Goal: Contribute content

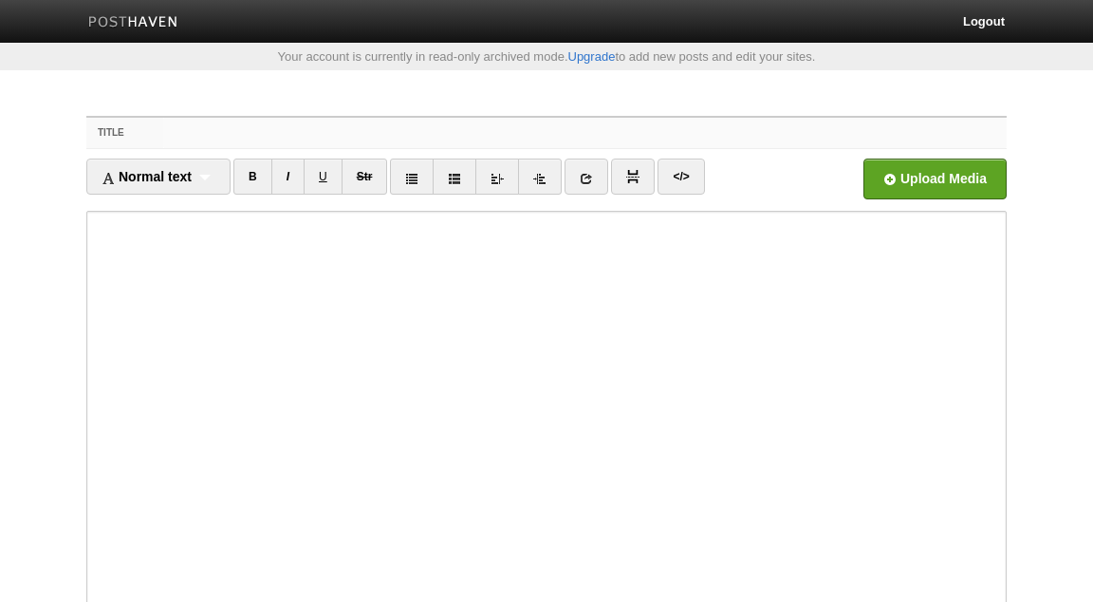
click at [372, 134] on input "Title" at bounding box center [585, 133] width 844 height 30
paste input "Q&A’s - The 'Aqeedah of [PERSON_NAME]"
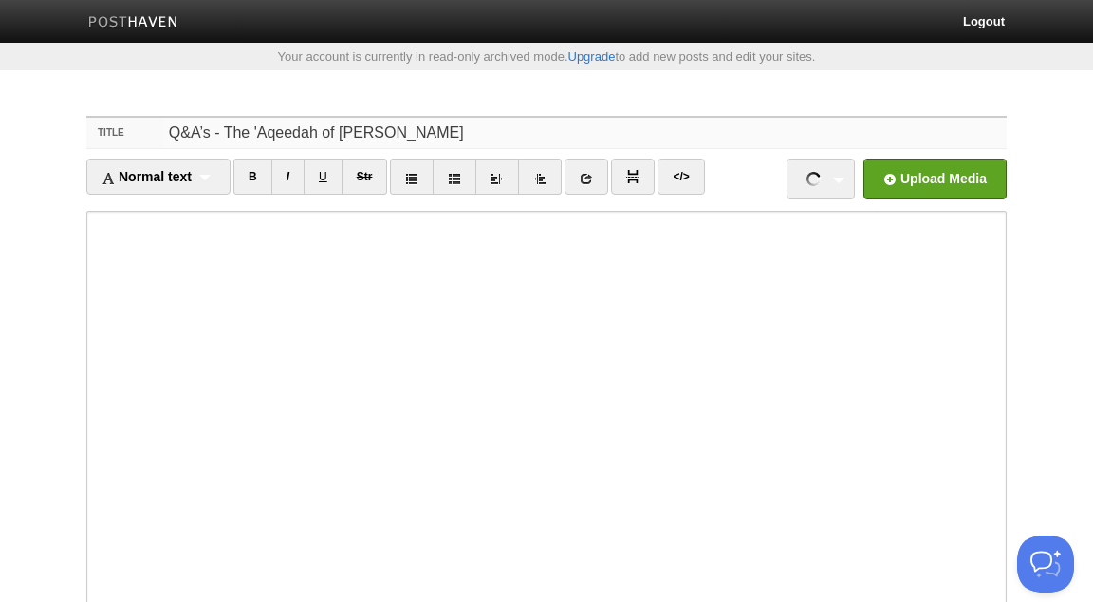
click at [553, 138] on input "Q&A’s - The 'Aqeedah of [PERSON_NAME]" at bounding box center [585, 133] width 844 height 30
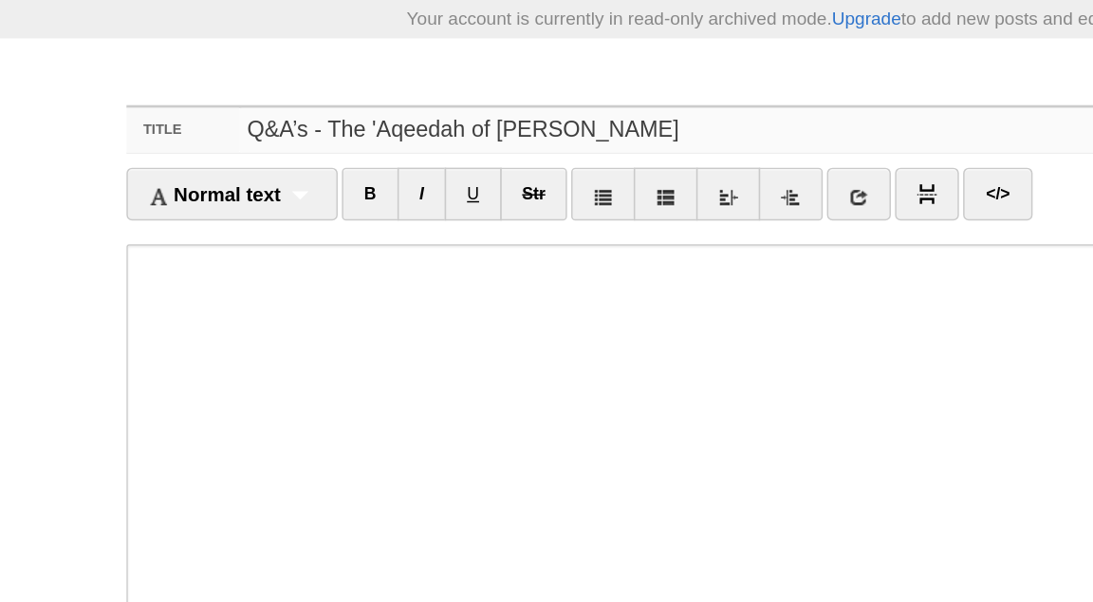
click at [546, 139] on input "Q&A’s - The 'Aqeedah of [PERSON_NAME]" at bounding box center [585, 133] width 844 height 30
type input "Q&A’s - The 'Aqeedah of Imām ibn Qudamah al-Maqdasī-Abdulilah Lahmami"
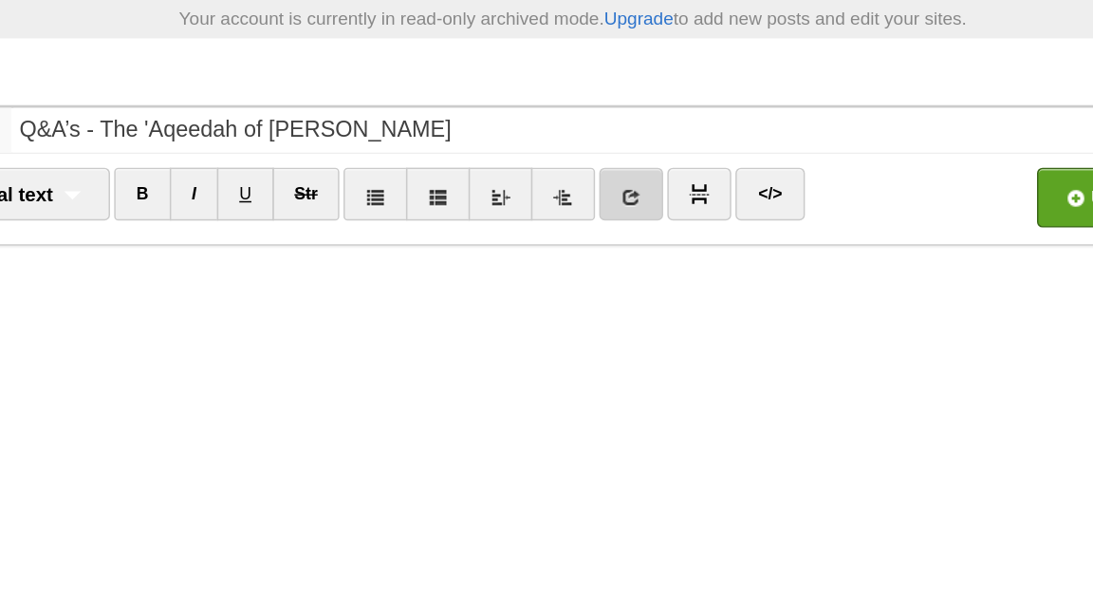
click at [588, 172] on icon at bounding box center [586, 178] width 13 height 13
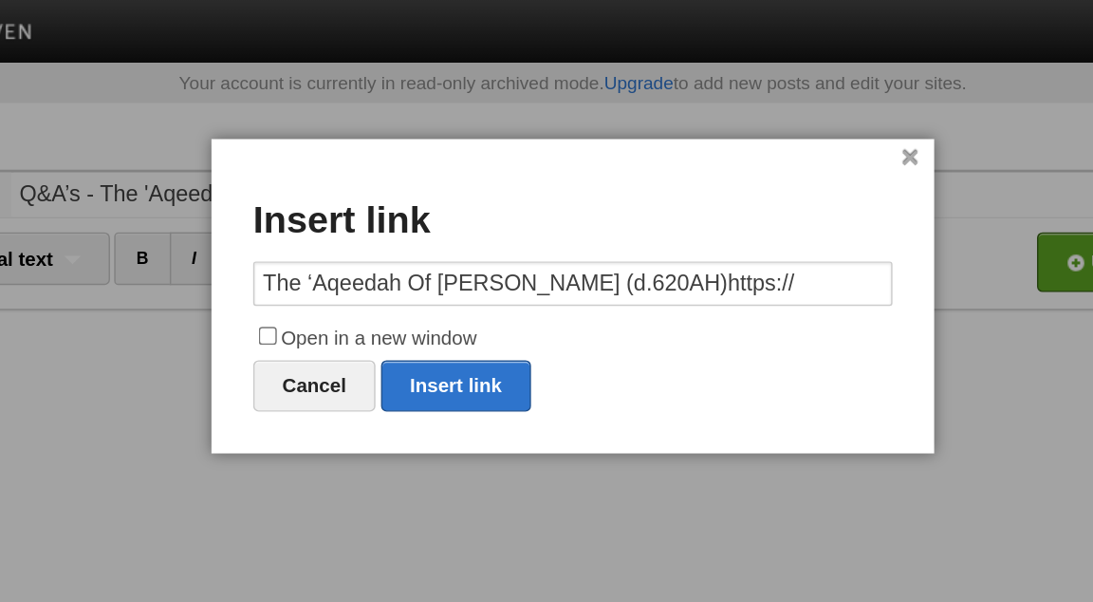
type input "https://"
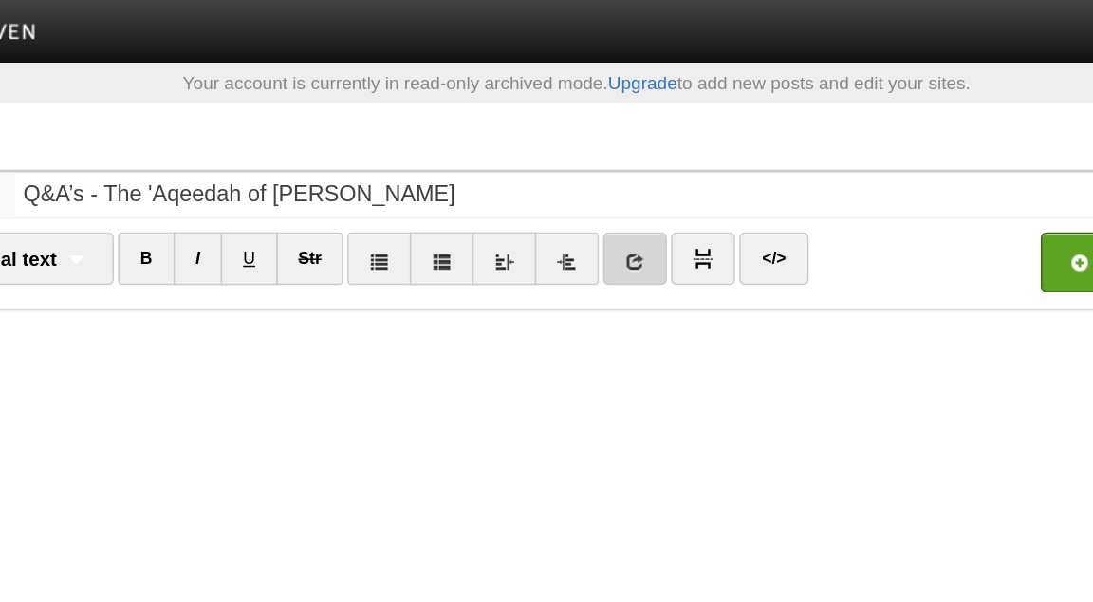
click at [608, 177] on link at bounding box center [587, 176] width 44 height 36
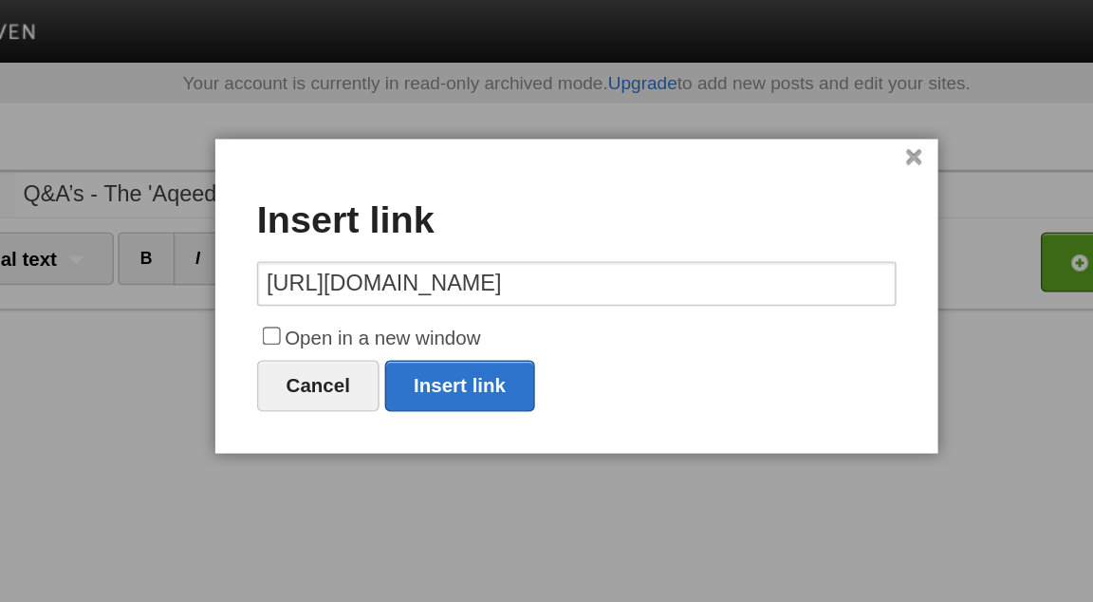
type input "https://soundcloud.com/ummnaj/sets/the-aqeedah-of-im-n-ibn"
click at [436, 230] on label "Open in a new window" at bounding box center [546, 231] width 436 height 23
click at [344, 230] on input "Open in a new window" at bounding box center [338, 229] width 12 height 12
checkbox input "true"
click at [456, 266] on link "Insert link" at bounding box center [467, 263] width 102 height 35
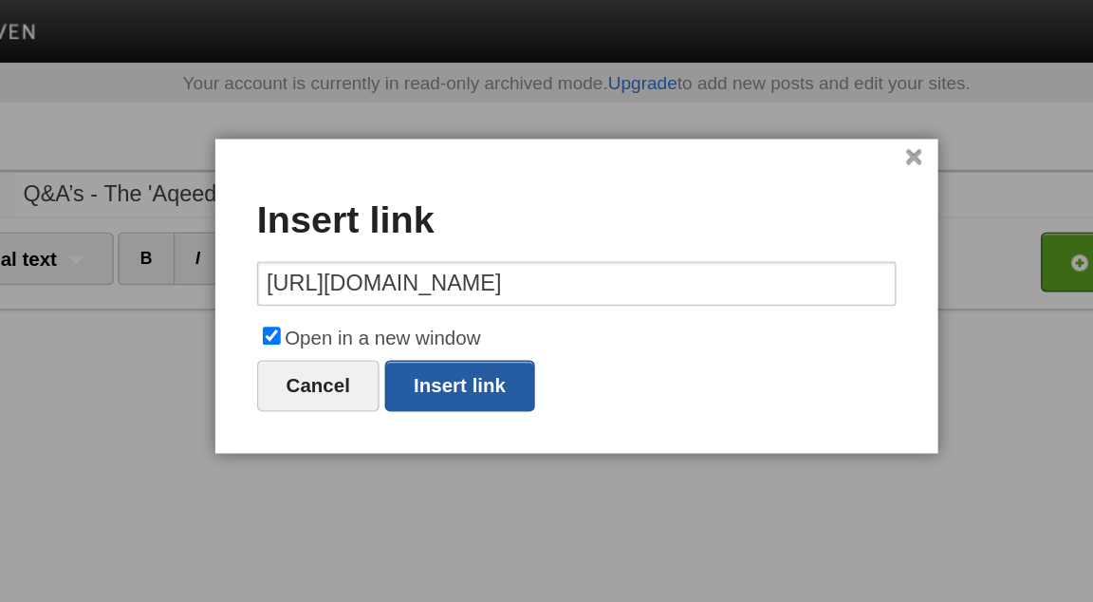
type input "https://"
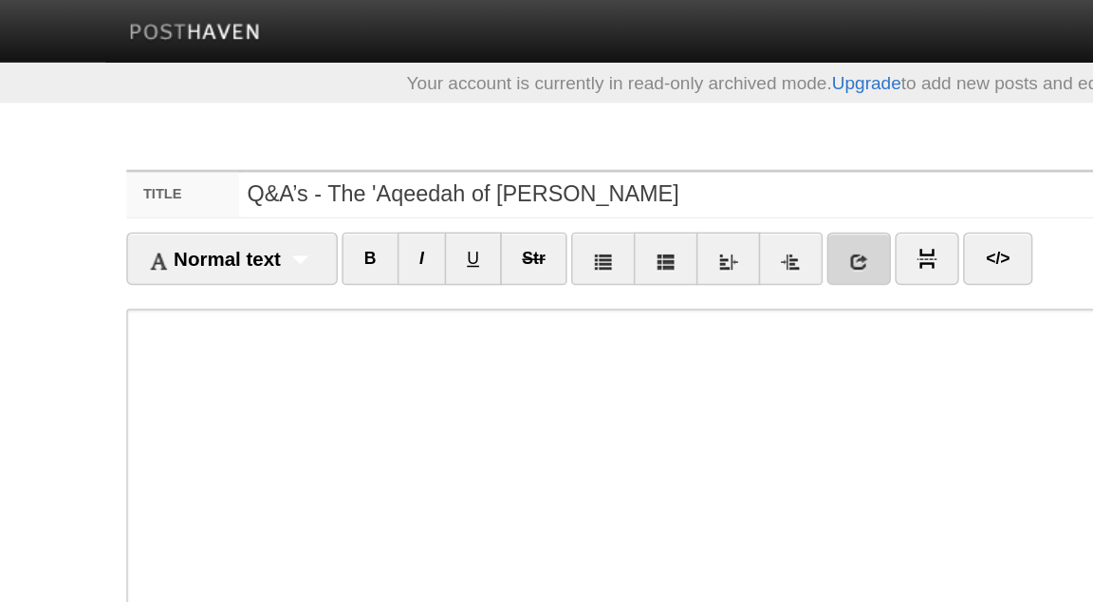
click at [593, 176] on icon at bounding box center [586, 178] width 13 height 13
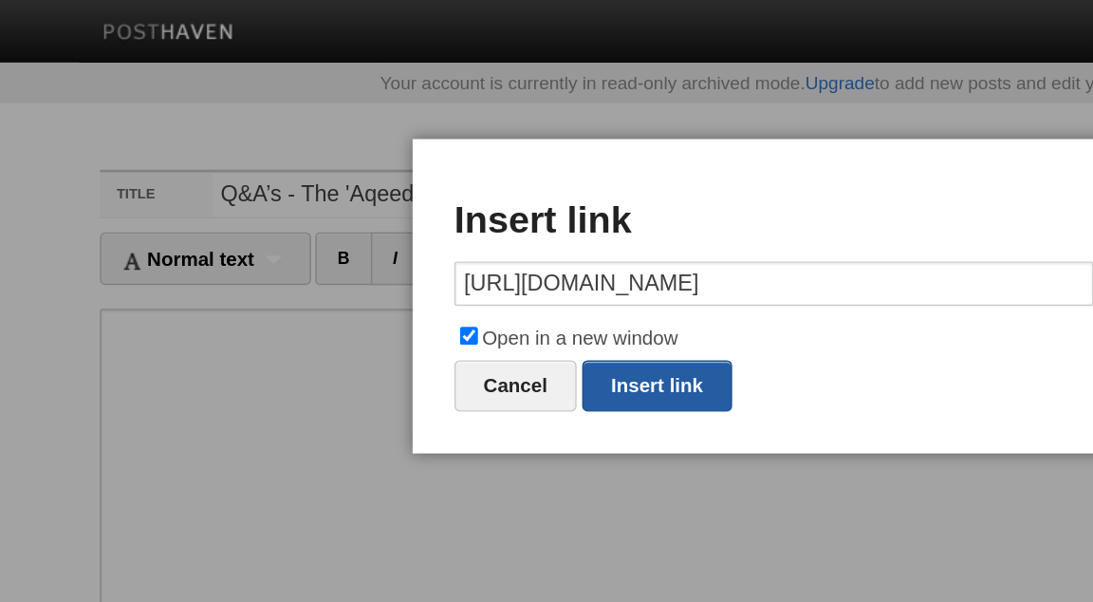
click at [477, 260] on link "Insert link" at bounding box center [467, 263] width 102 height 35
type input "https://"
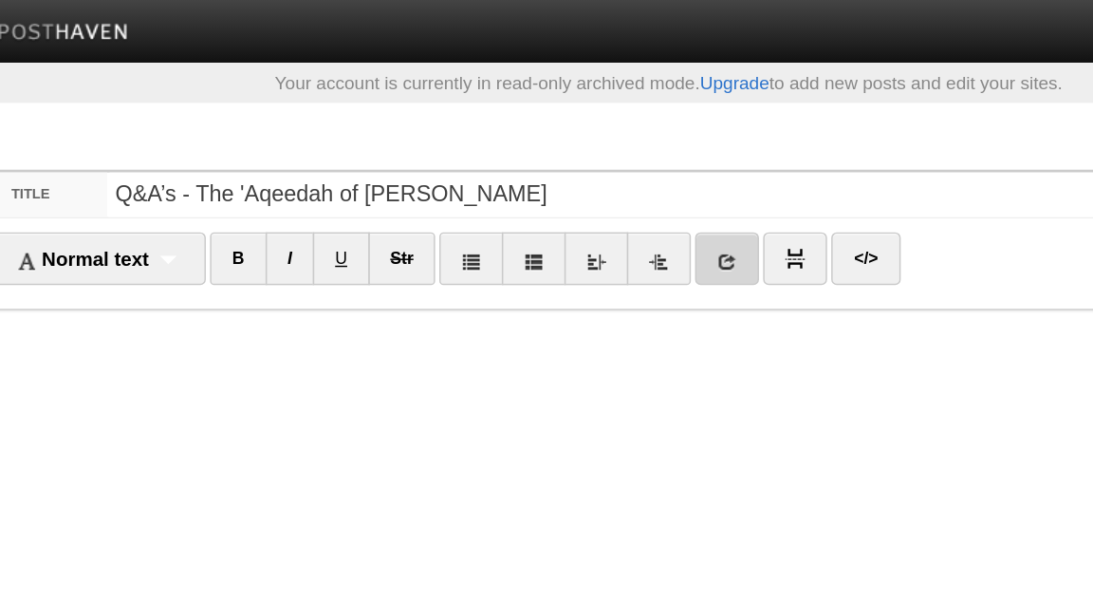
click at [593, 184] on icon at bounding box center [586, 178] width 13 height 13
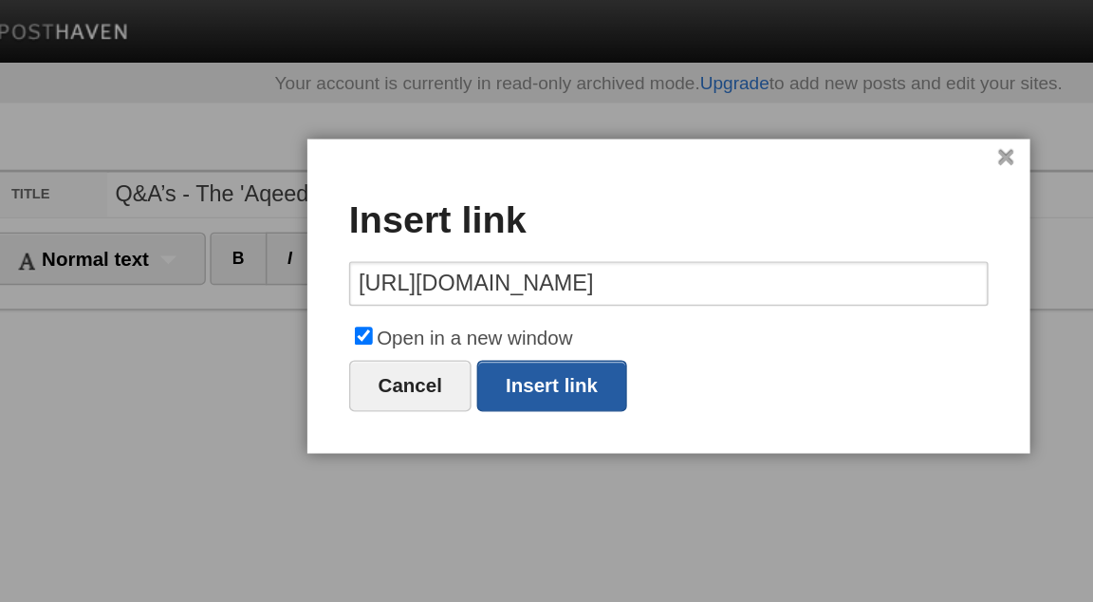
click at [475, 264] on link "Insert link" at bounding box center [467, 263] width 102 height 35
type input "https://"
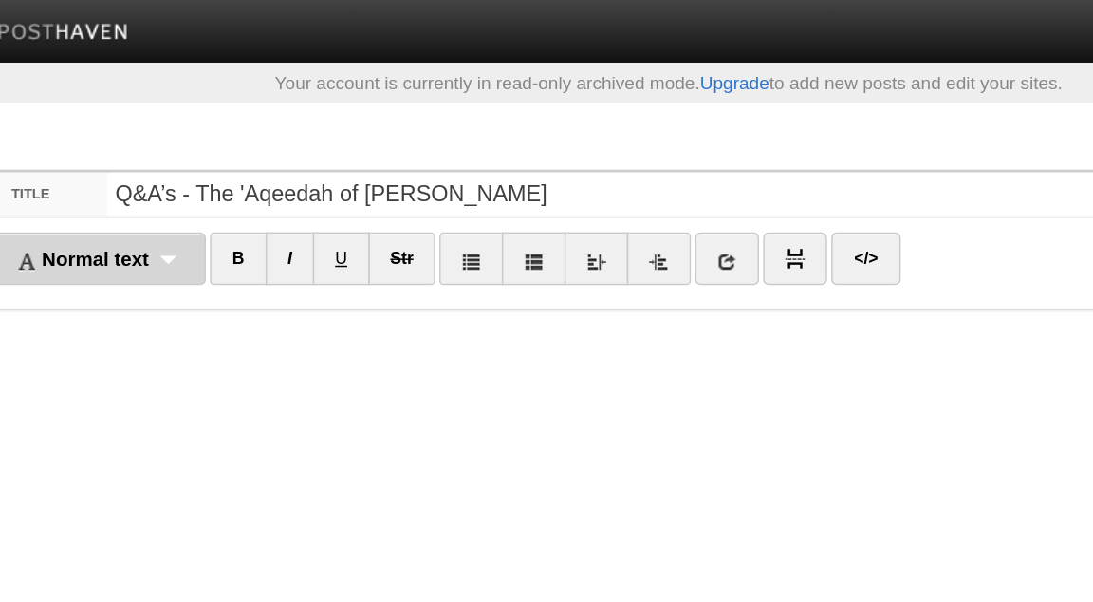
click at [211, 178] on div "Normal text Normal text Heading 1 Heading 2 Heading 3" at bounding box center [158, 176] width 144 height 36
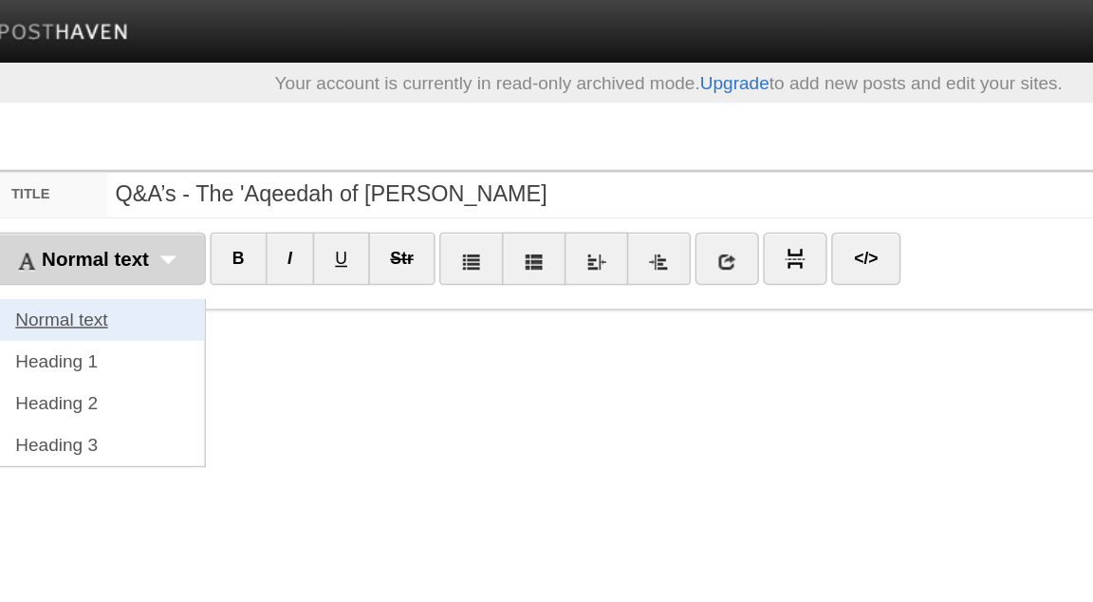
click at [185, 210] on link "Normal text" at bounding box center [158, 218] width 142 height 28
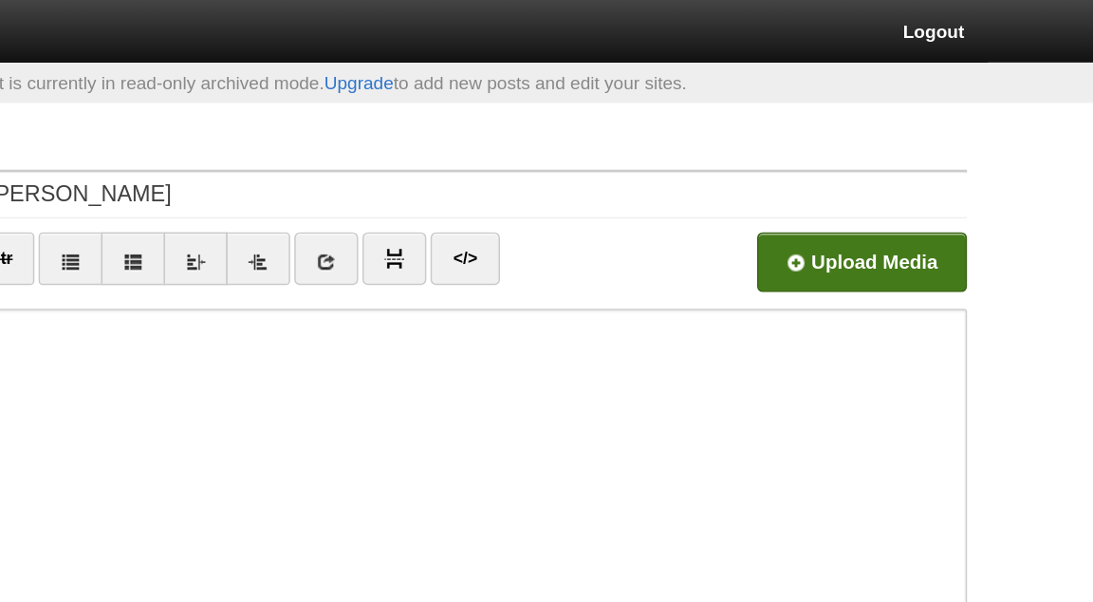
click at [946, 178] on input "file" at bounding box center [362, 184] width 1437 height 97
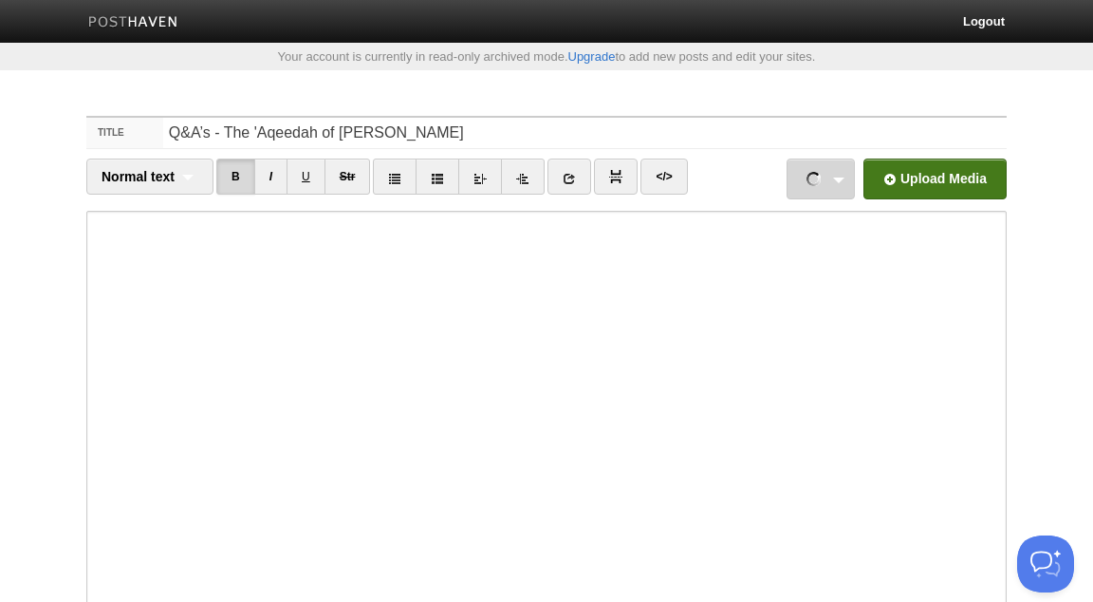
click at [846, 181] on link "1 - Good Books on Manners.mp3 4.51 MB Cancel" at bounding box center [821, 178] width 68 height 41
click at [939, 182] on input "file" at bounding box center [362, 184] width 1437 height 97
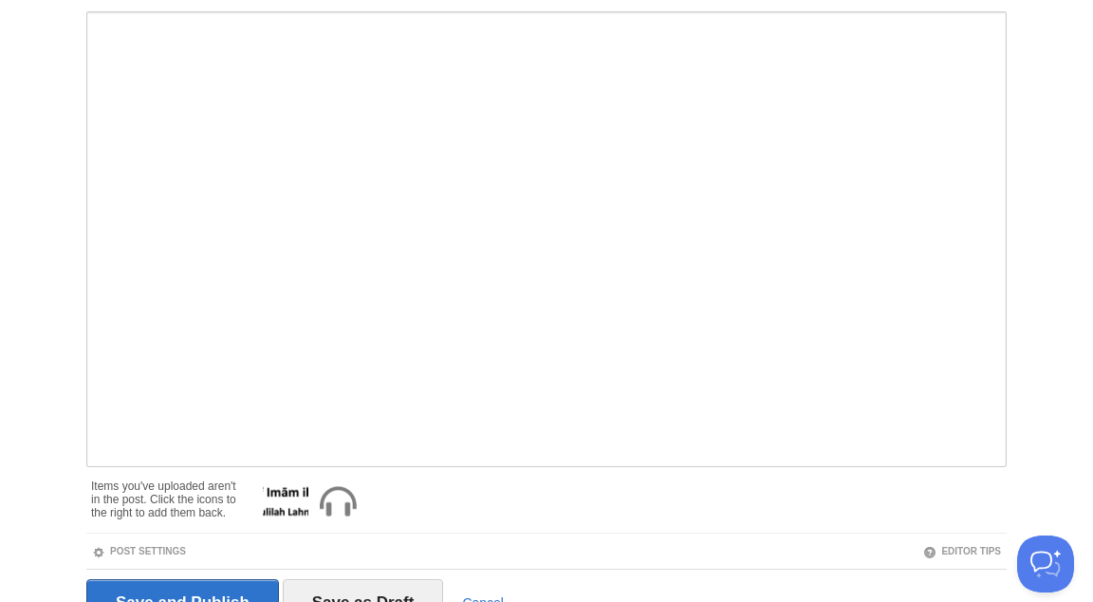
scroll to position [294, 0]
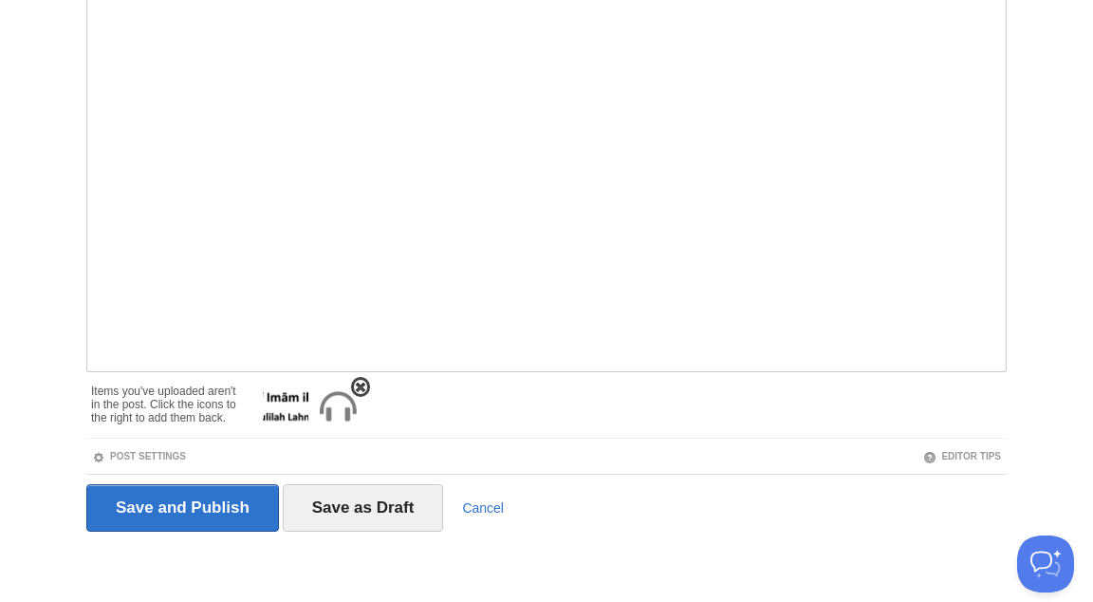
click at [333, 400] on img at bounding box center [338, 407] width 46 height 46
click at [309, 387] on span at bounding box center [308, 386] width 13 height 13
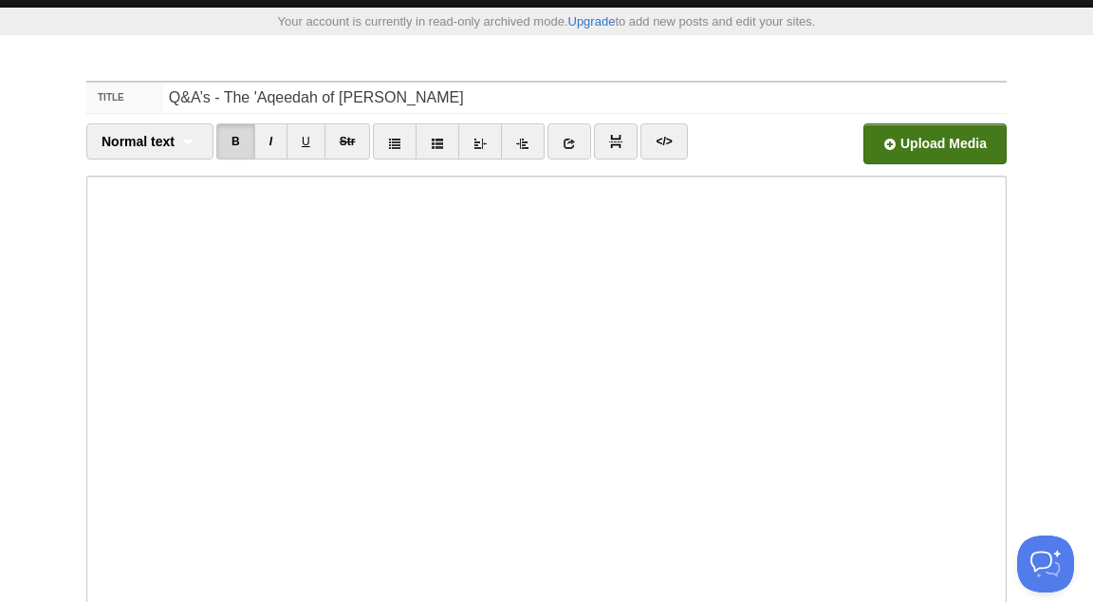
scroll to position [0, 0]
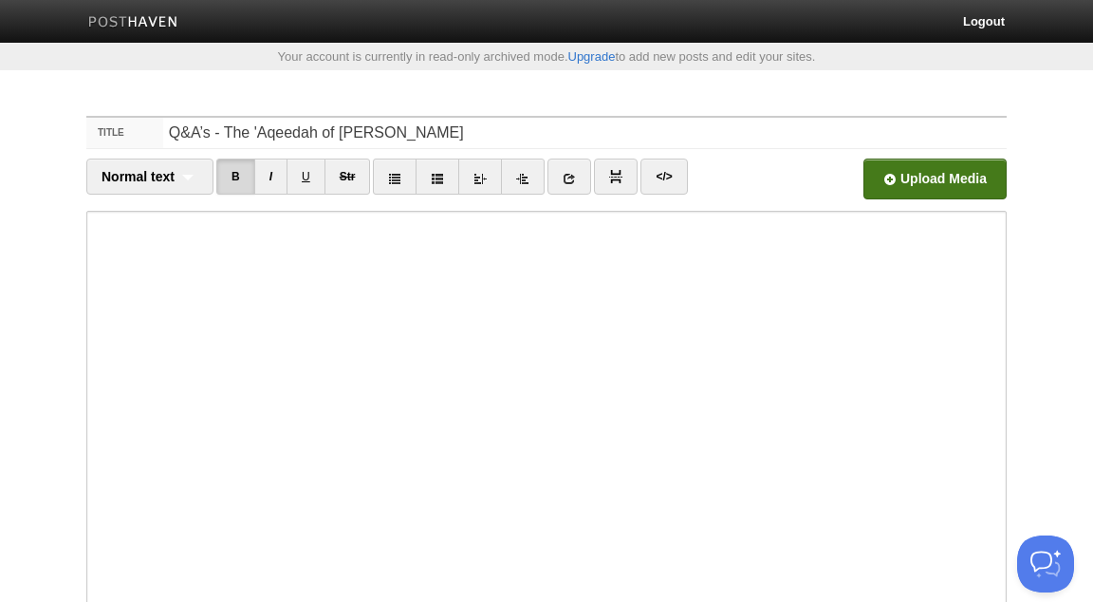
click at [909, 173] on input "file" at bounding box center [362, 184] width 1437 height 97
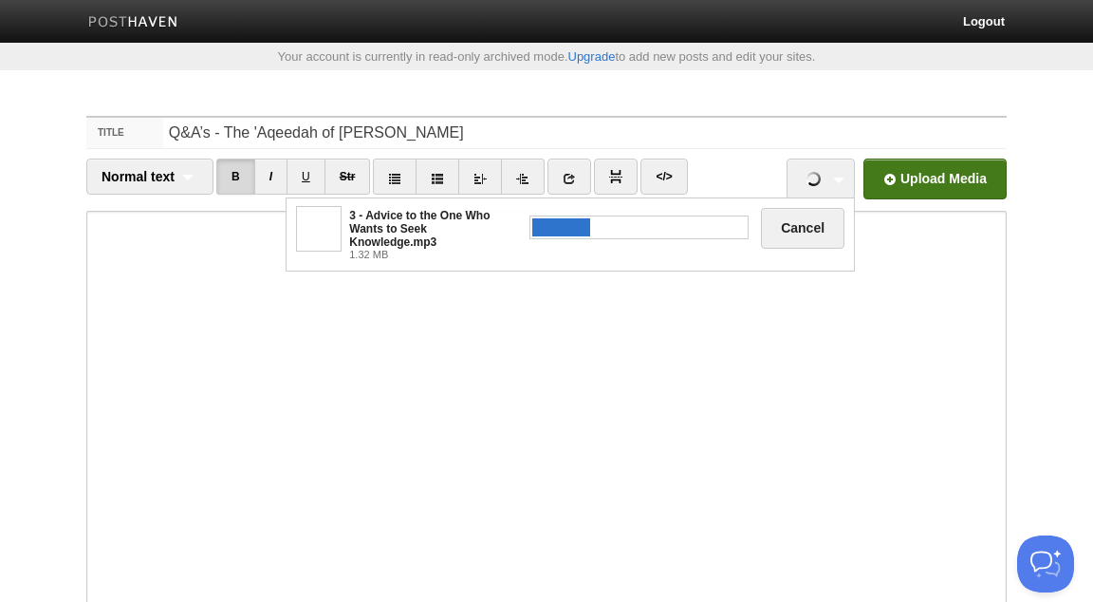
click at [966, 180] on input "file" at bounding box center [362, 184] width 1437 height 97
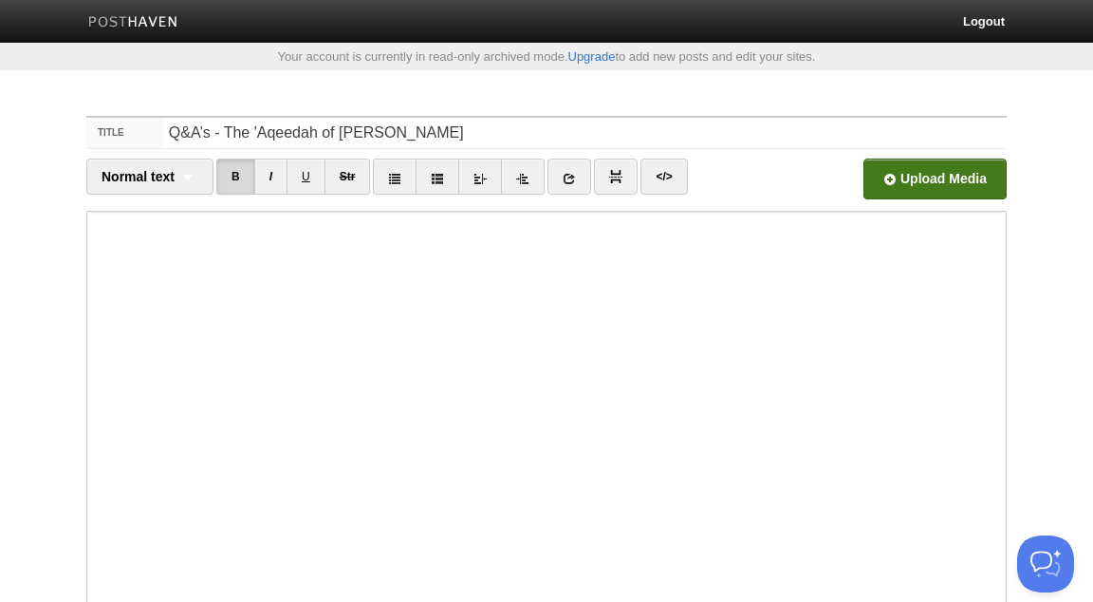
click at [974, 182] on input "file" at bounding box center [362, 184] width 1437 height 97
click at [900, 174] on input "file" at bounding box center [362, 184] width 1437 height 97
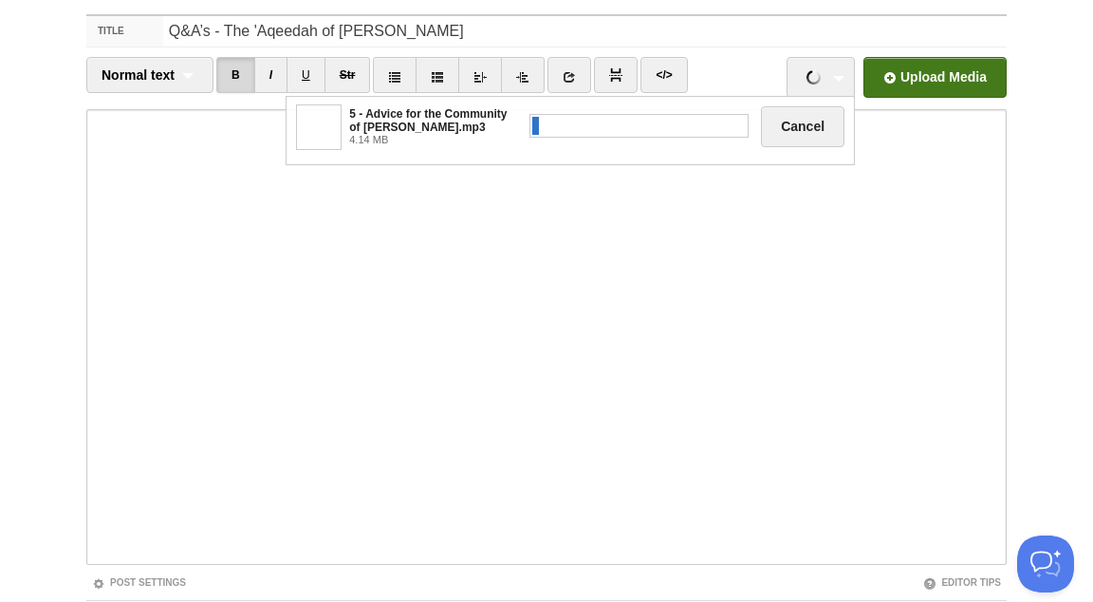
scroll to position [228, 0]
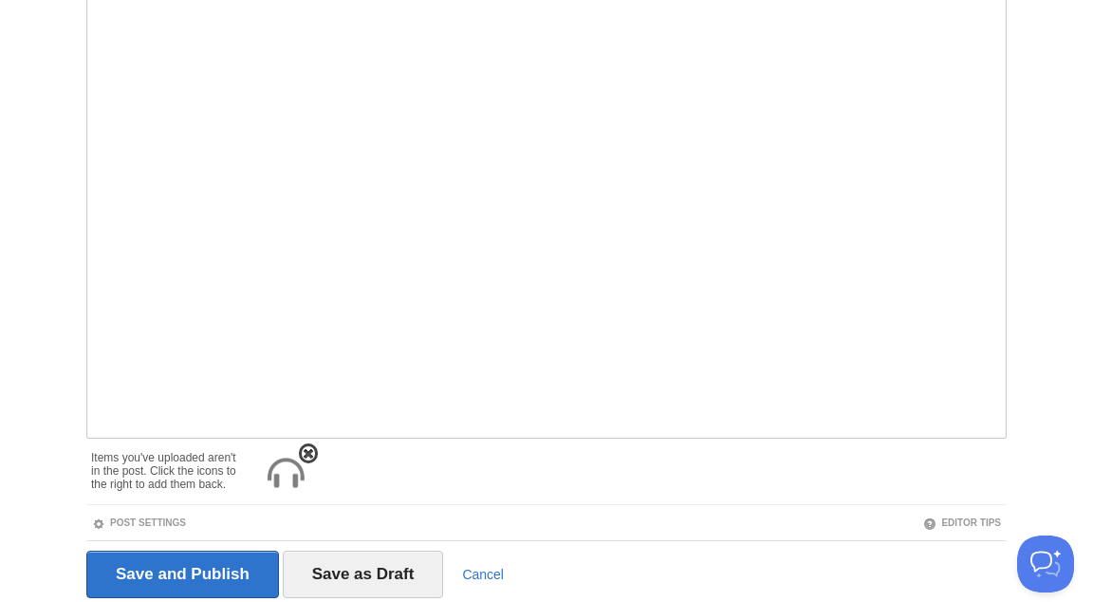
click at [283, 471] on img at bounding box center [286, 474] width 46 height 46
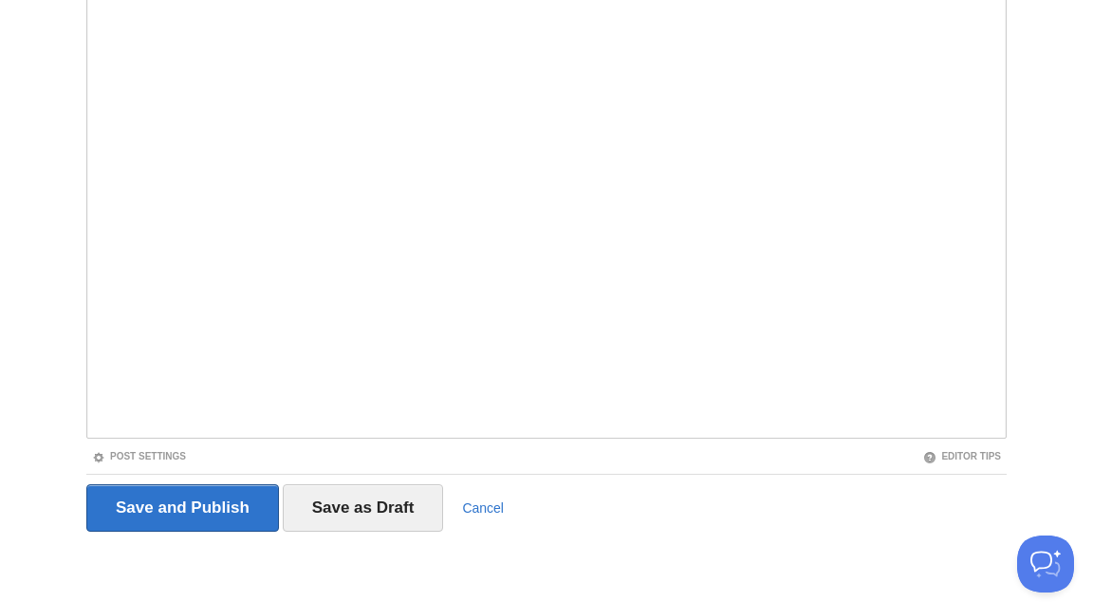
scroll to position [0, 0]
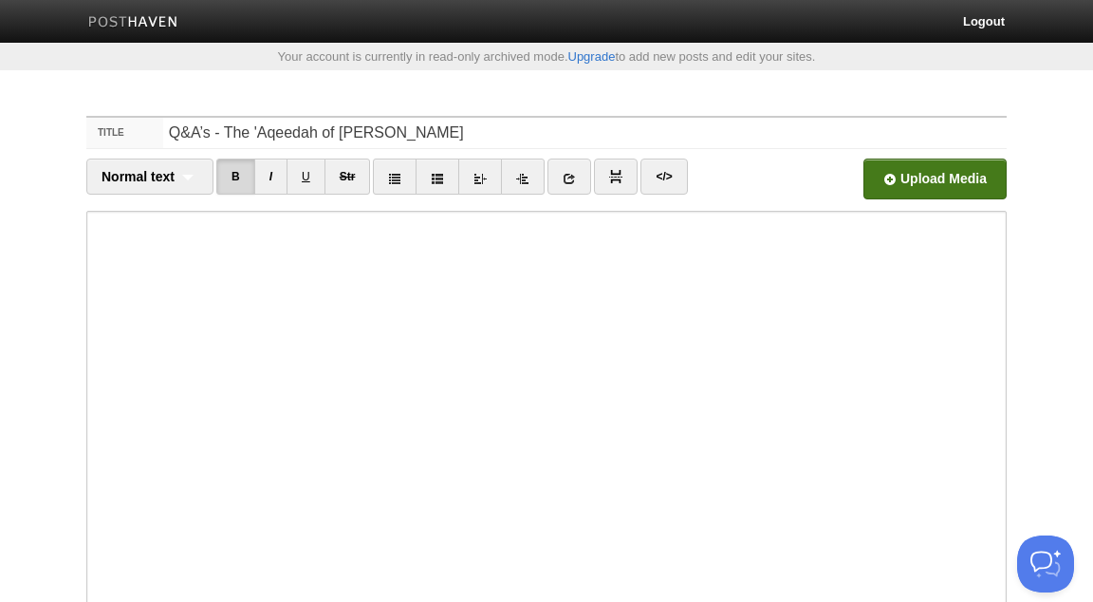
click at [929, 184] on input "file" at bounding box center [362, 184] width 1437 height 97
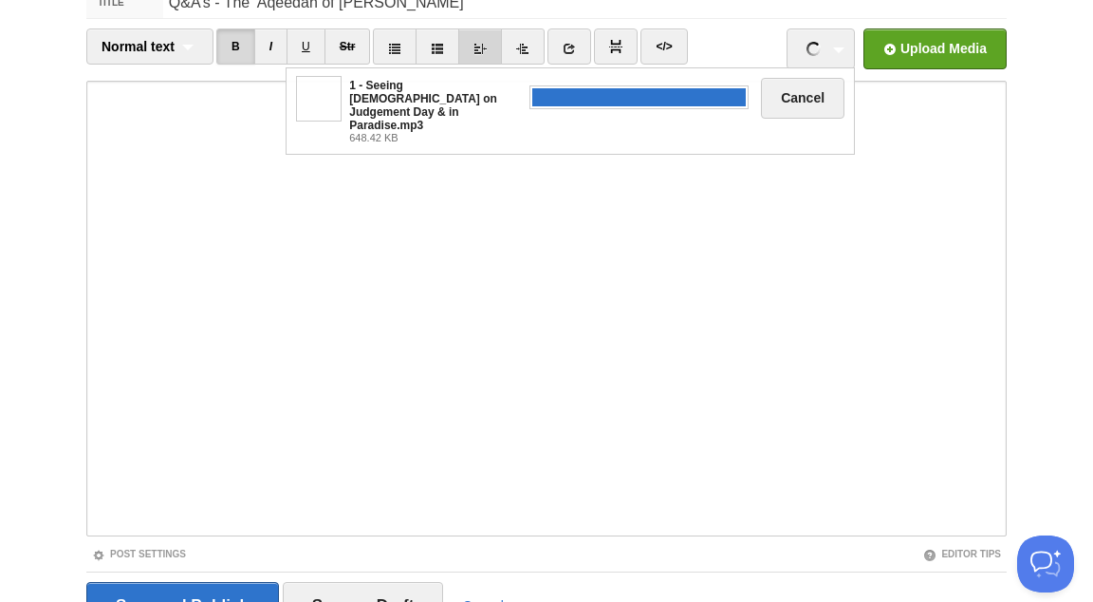
scroll to position [137, 0]
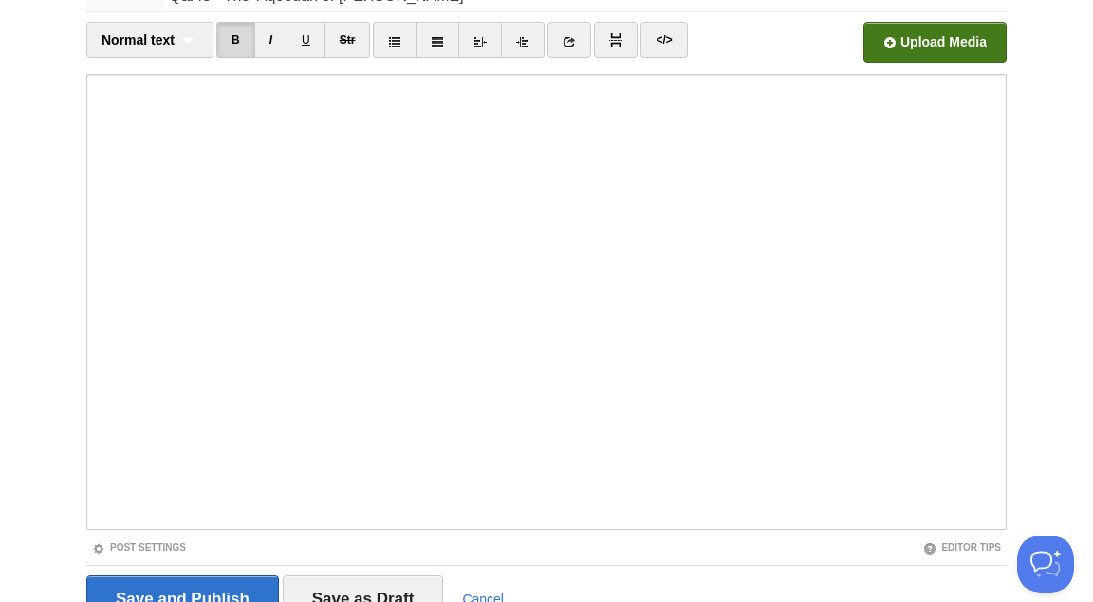
click at [905, 46] on input "file" at bounding box center [362, 47] width 1437 height 97
click at [911, 35] on input "file" at bounding box center [362, 47] width 1437 height 97
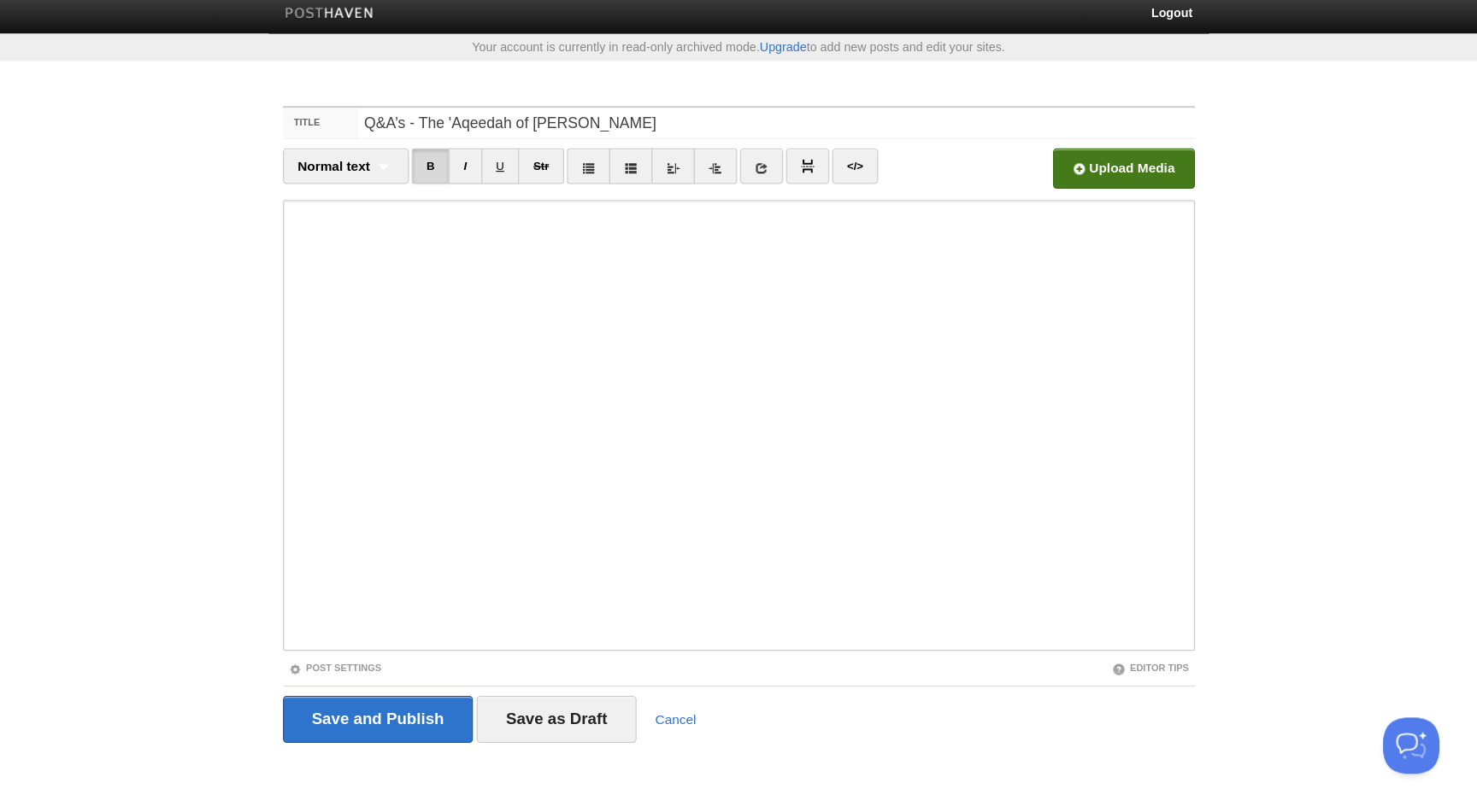
scroll to position [0, 0]
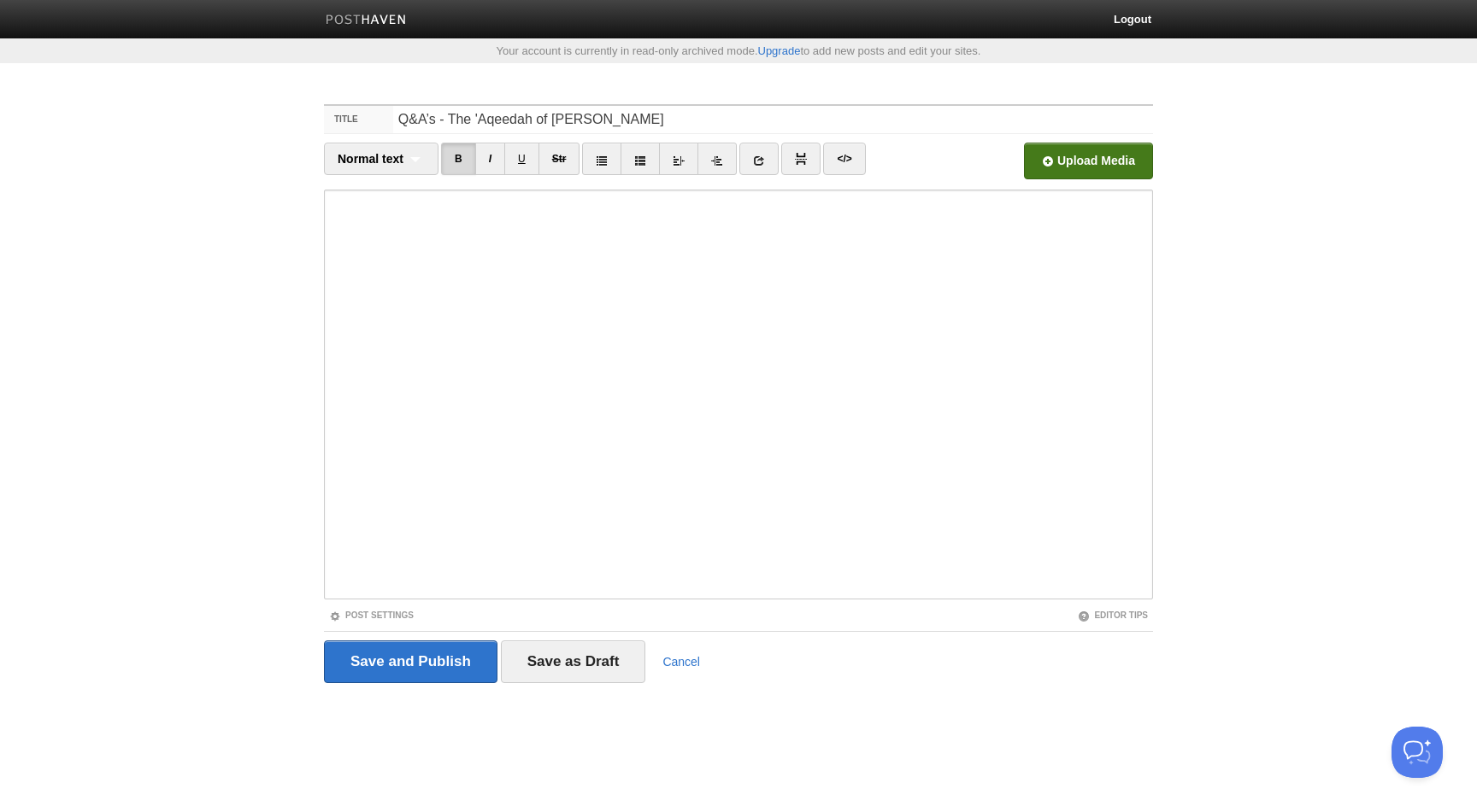
click at [983, 151] on input "file" at bounding box center [572, 166] width 1294 height 87
click at [983, 144] on input "file" at bounding box center [572, 166] width 1294 height 87
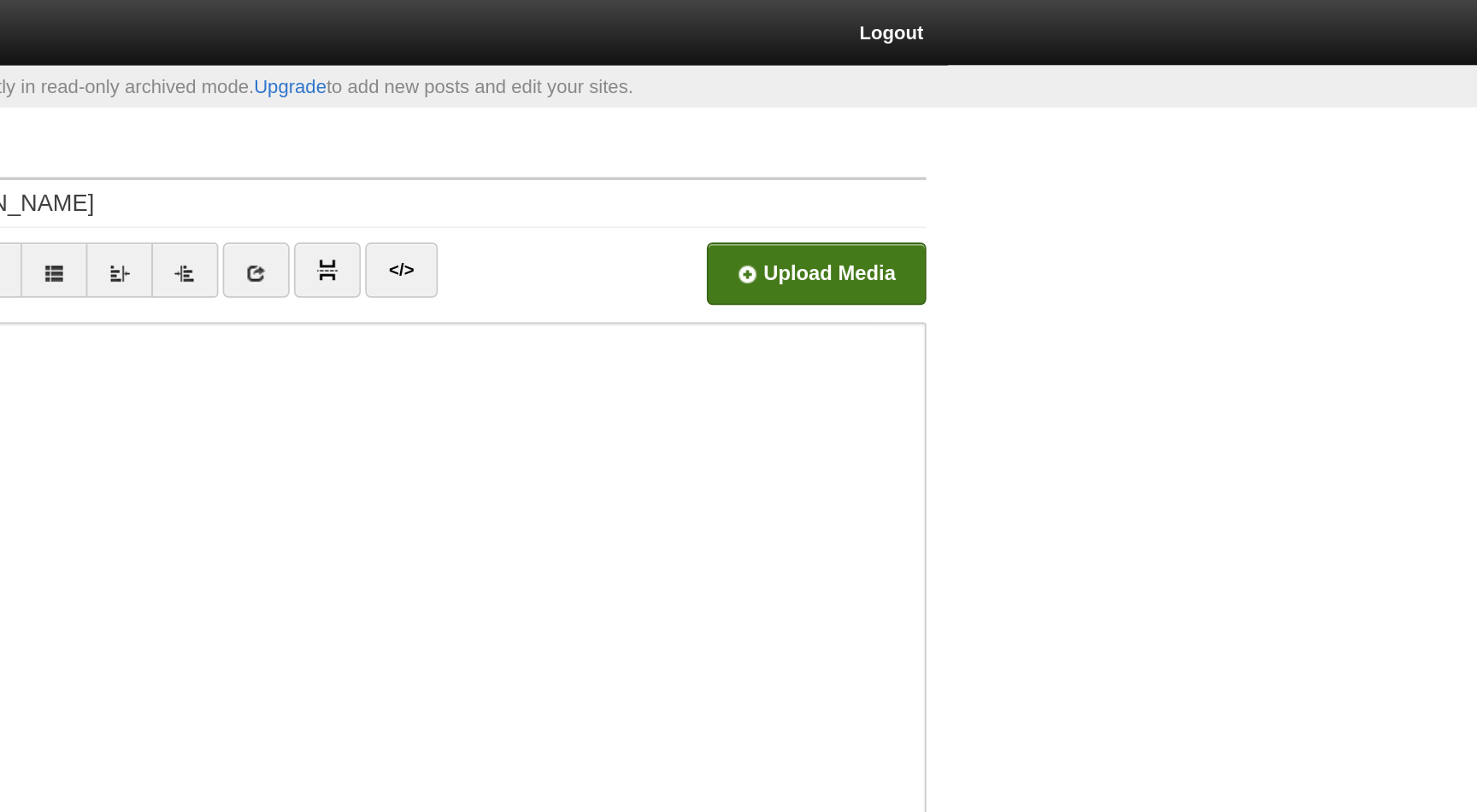
click at [983, 163] on input "file" at bounding box center [572, 166] width 1294 height 87
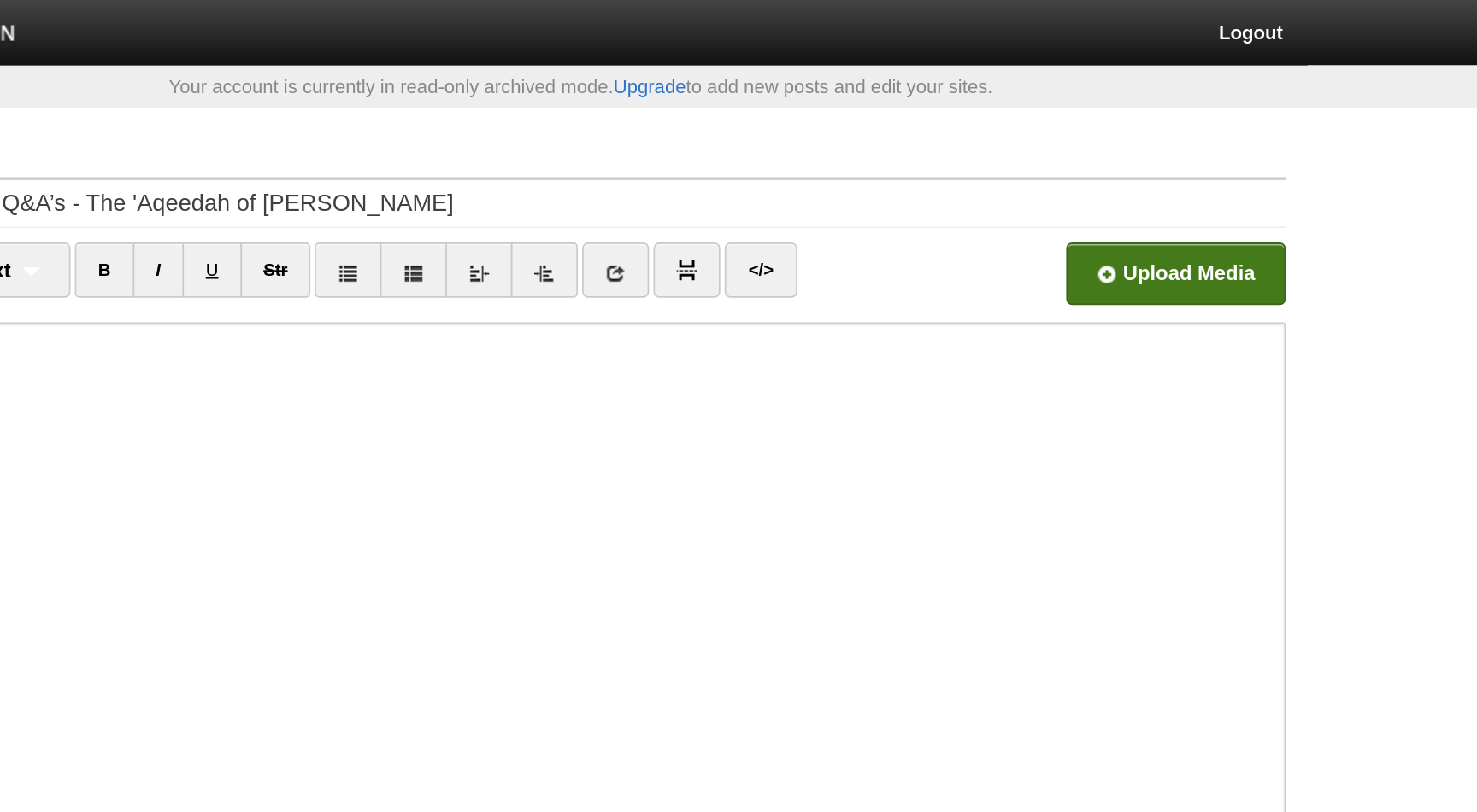
click at [983, 139] on fieldset "Title Q&A’s - The 'Aqeedah of Imām ibn Qudamah al-Maqdasī-Abdulilah Lahmami N…" at bounding box center [738, 401] width 829 height 592
click at [983, 156] on input "file" at bounding box center [572, 166] width 1294 height 87
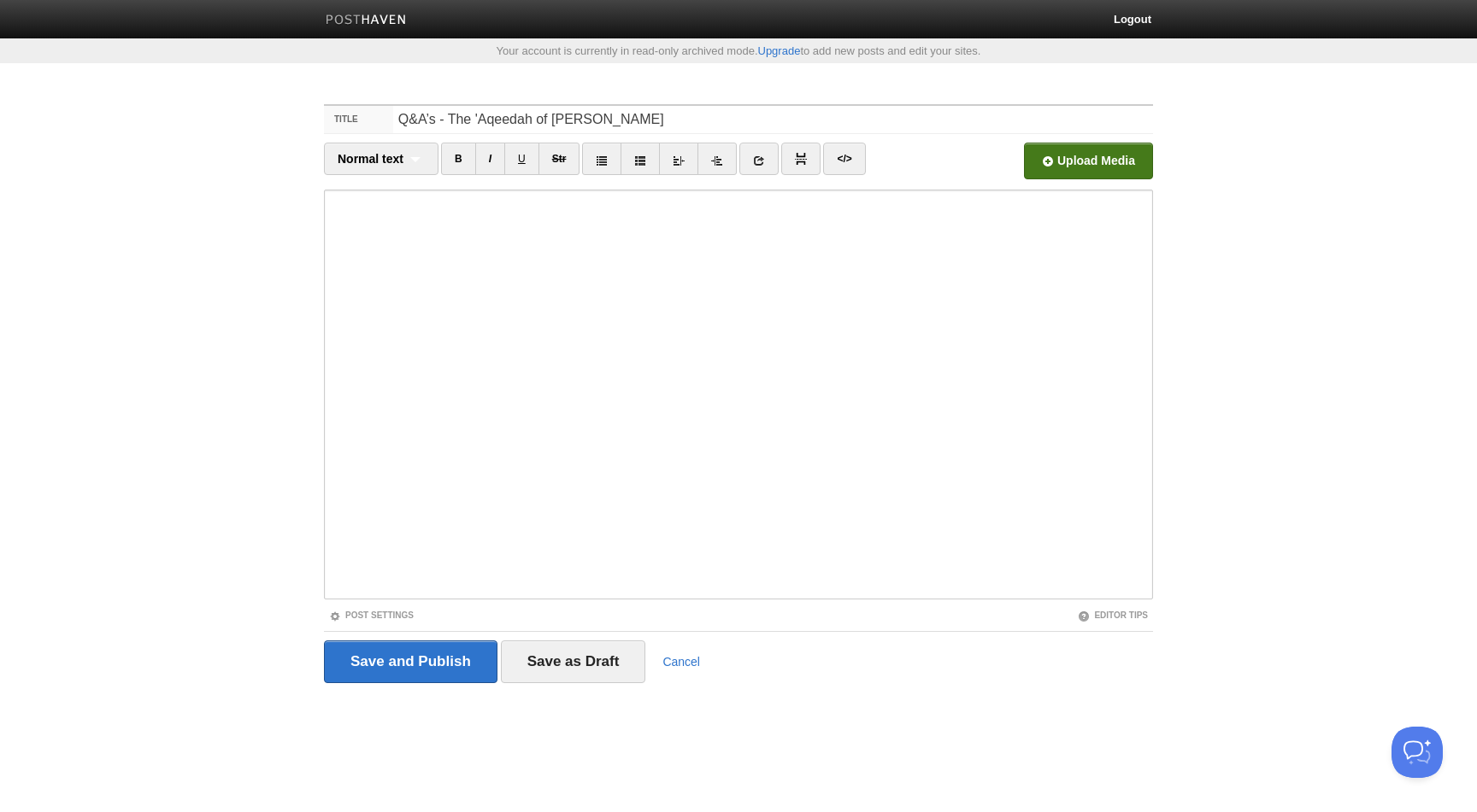
click at [983, 159] on input "file" at bounding box center [572, 166] width 1294 height 87
click at [983, 162] on input "file" at bounding box center [572, 166] width 1294 height 87
type input "Q&A’s - The 'Aqeedah of Imām ibn Qudamah al-MaqdasīAbdulilah Lahmami"
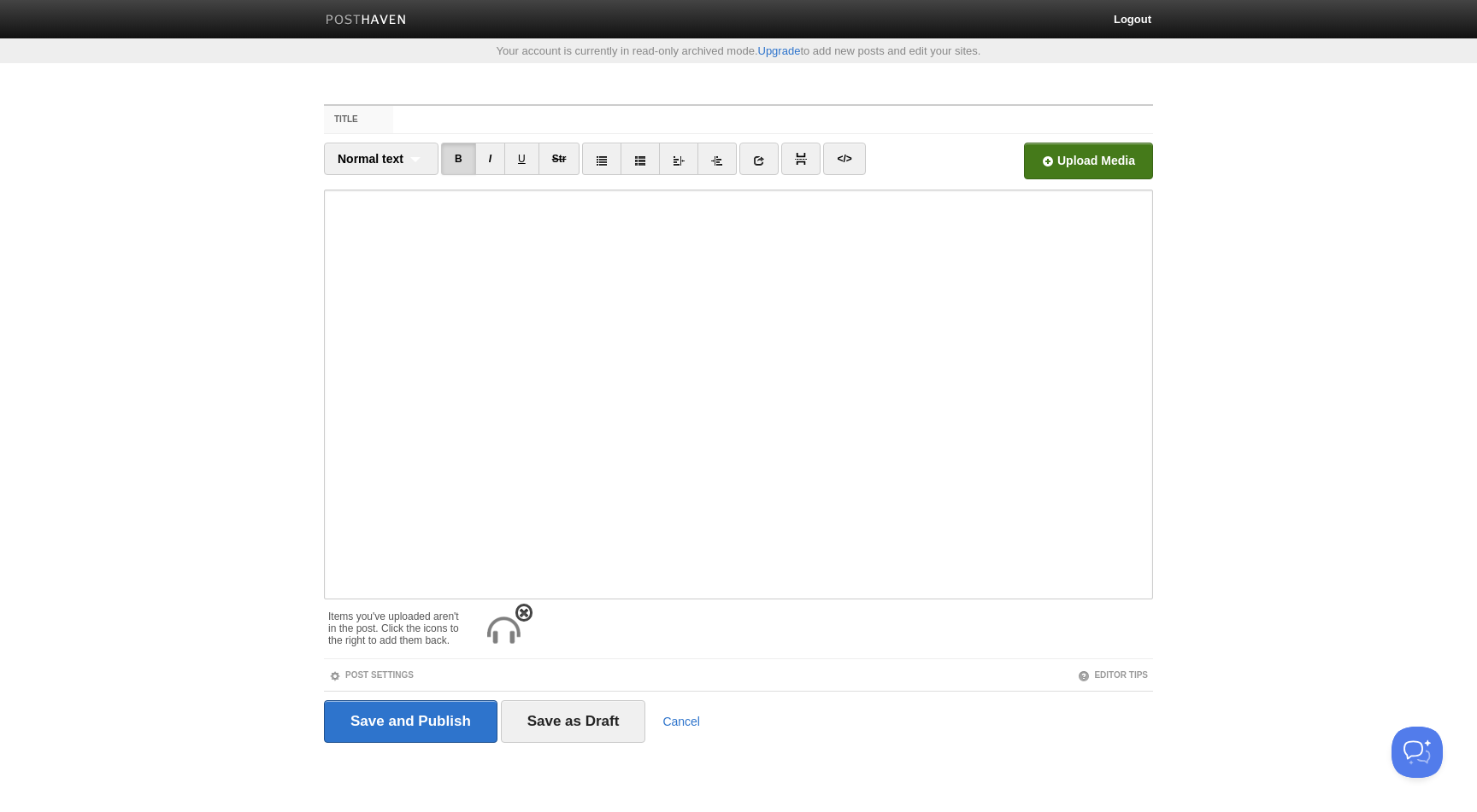
click at [507, 541] on img at bounding box center [503, 631] width 41 height 41
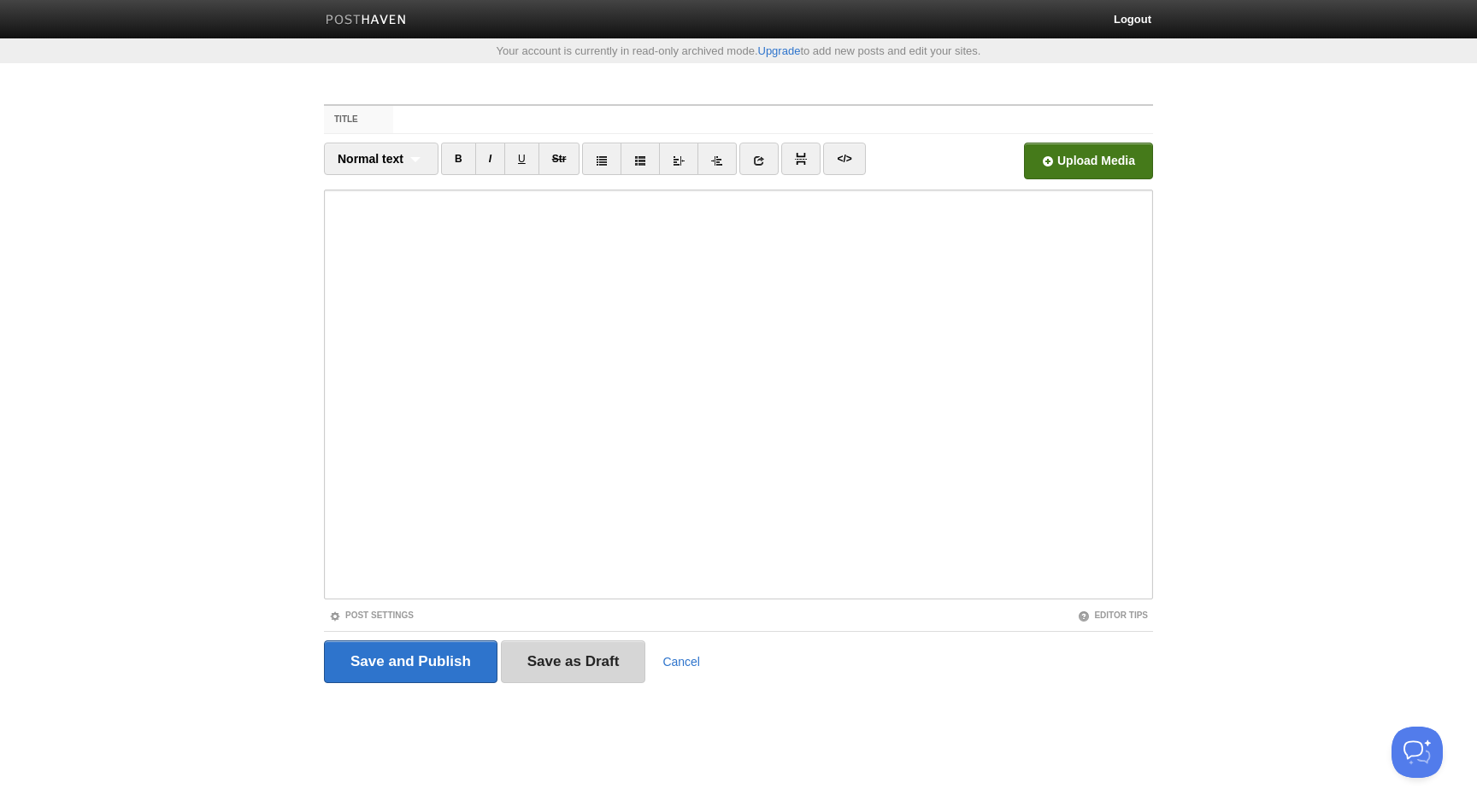
click at [573, 541] on input "Save as Draft" at bounding box center [573, 662] width 145 height 42
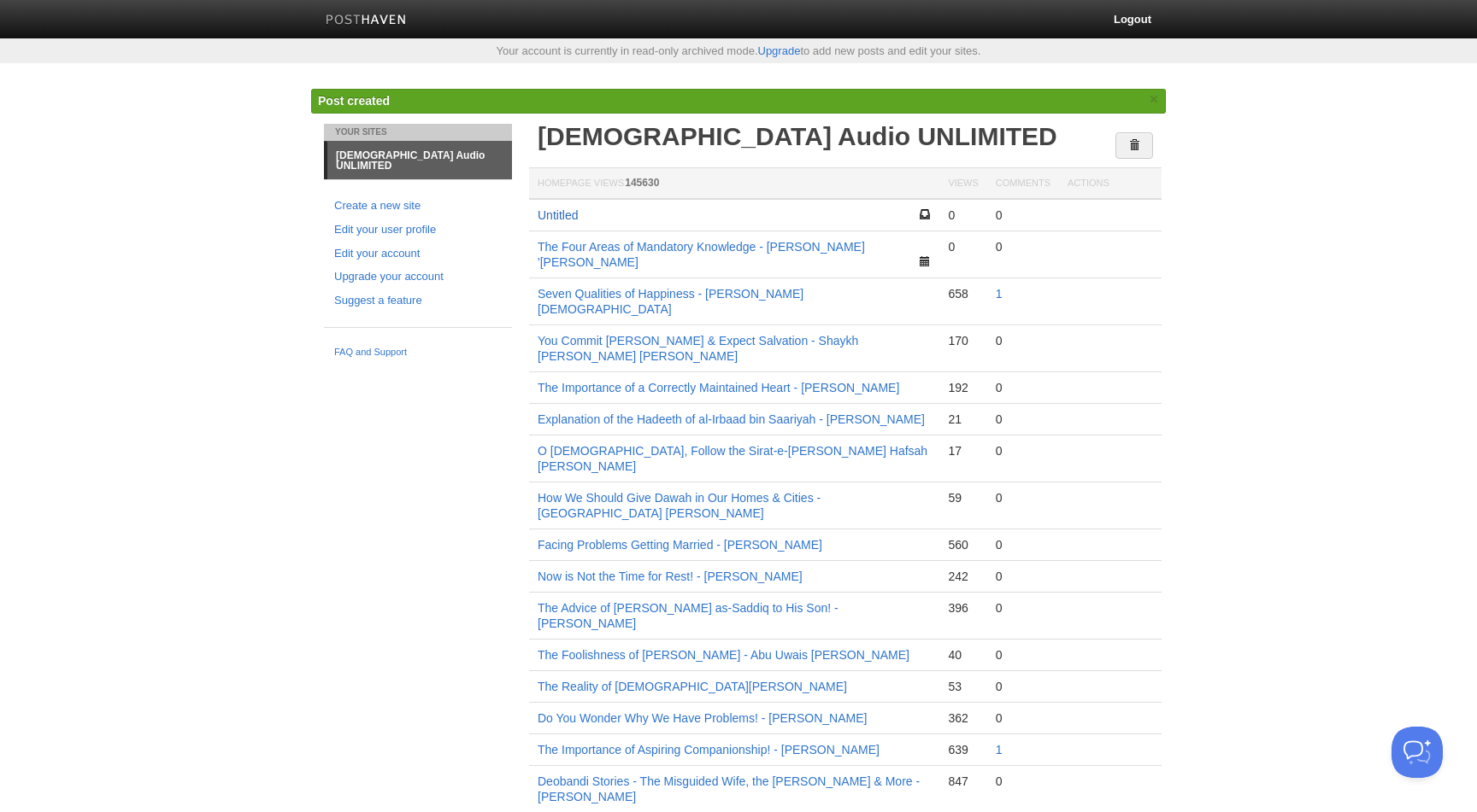
click at [557, 213] on link "Untitled" at bounding box center [557, 215] width 41 height 14
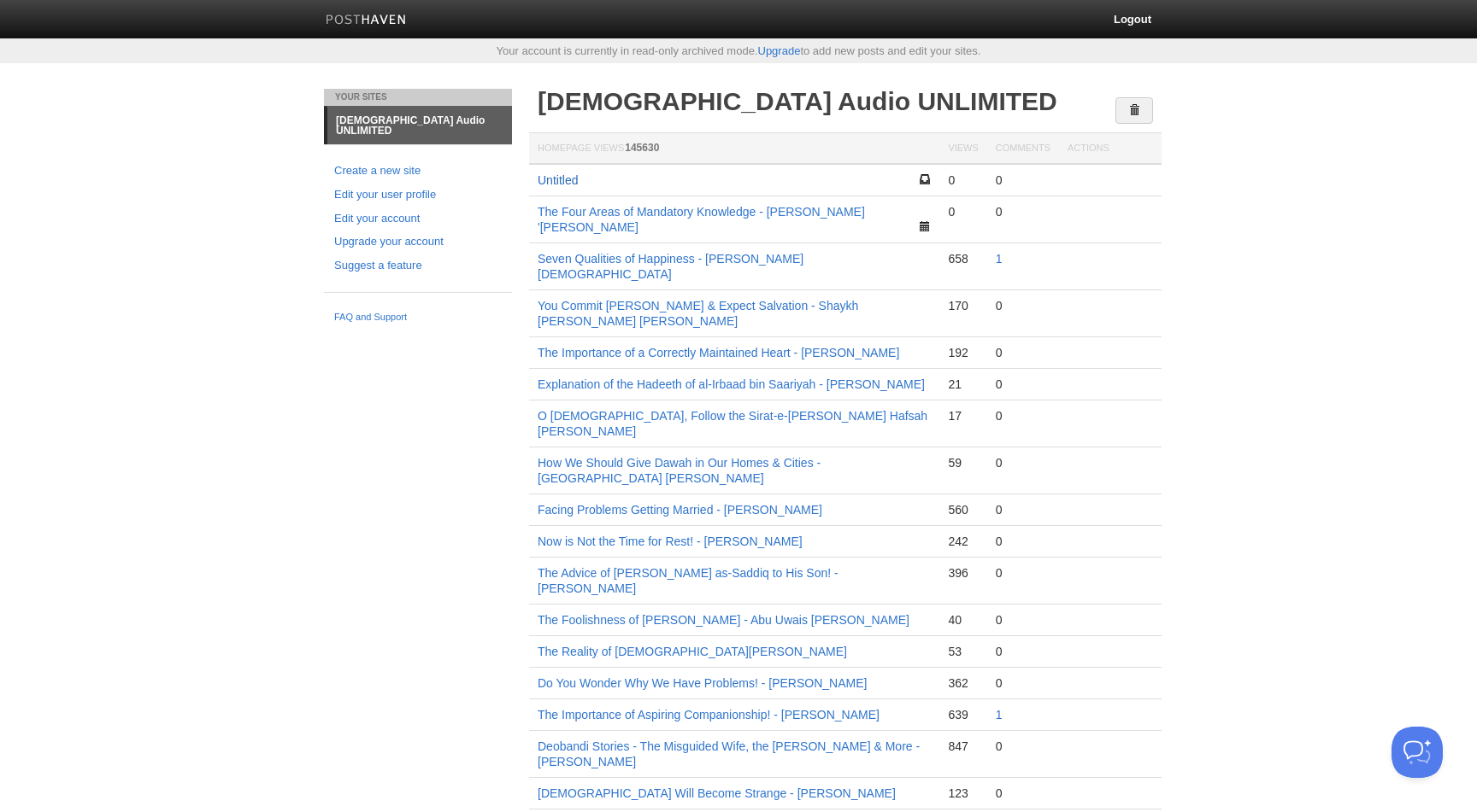
click at [574, 180] on link "Untitled" at bounding box center [557, 180] width 41 height 14
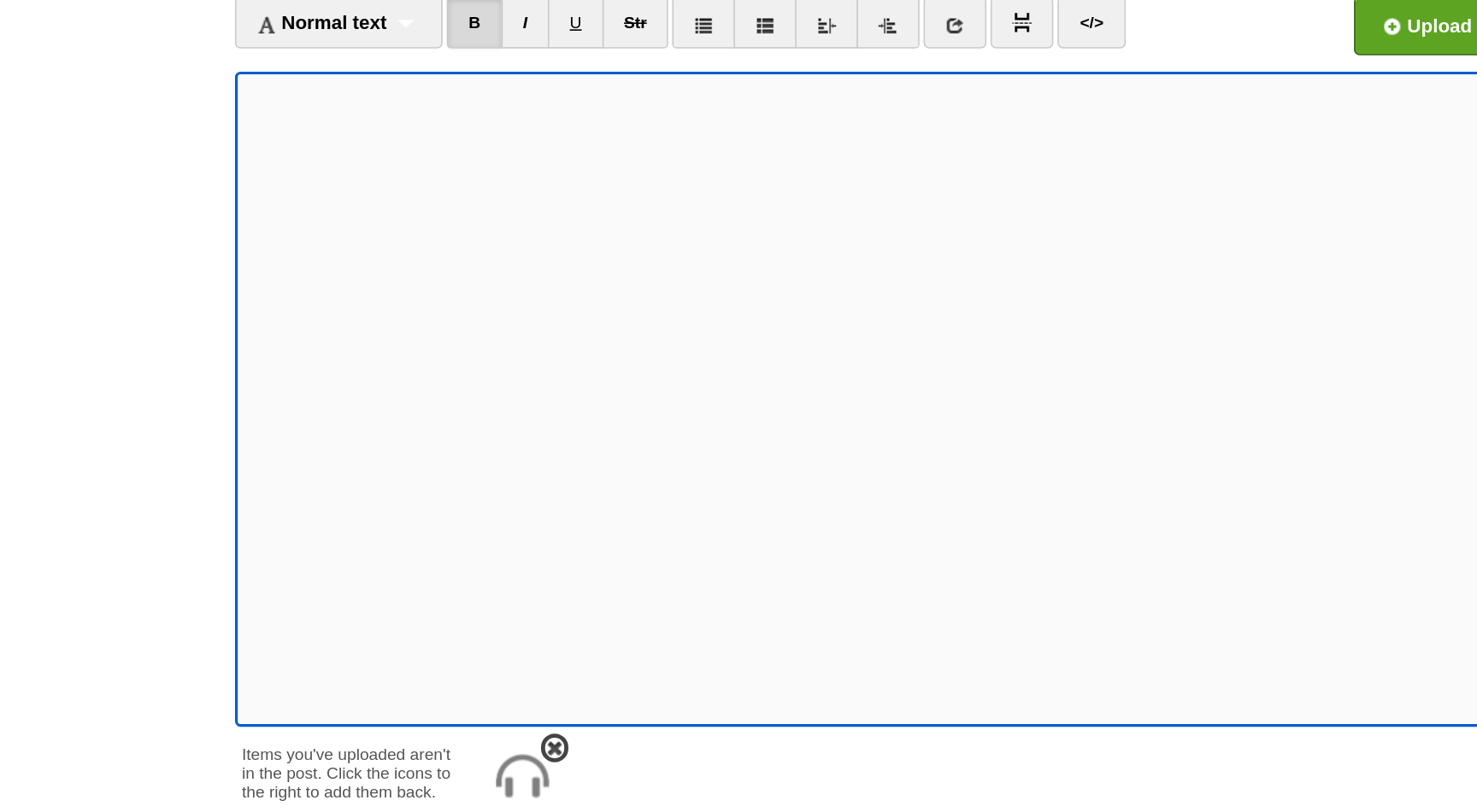
click at [510, 641] on img at bounding box center [503, 631] width 41 height 41
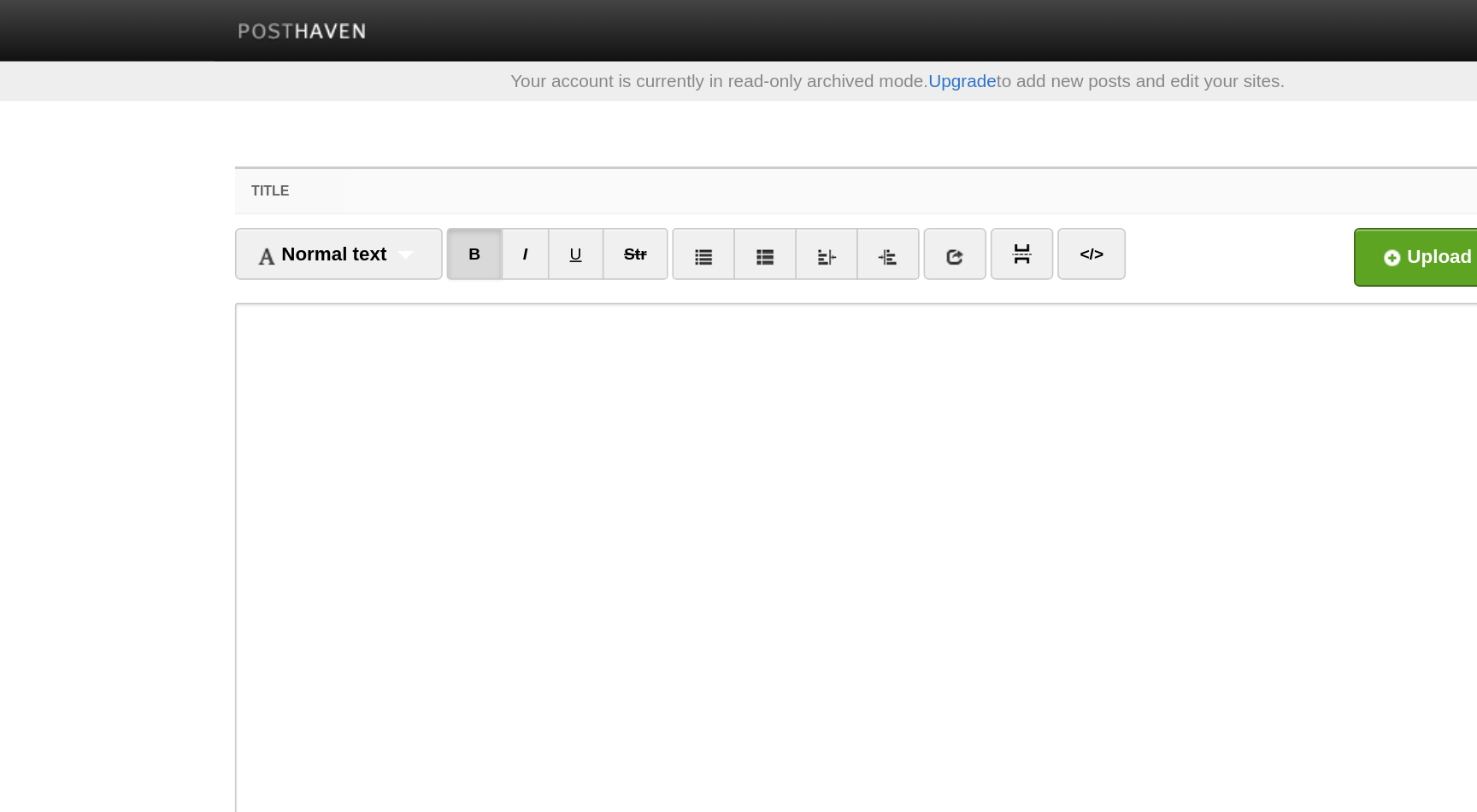
click at [462, 116] on input "Title" at bounding box center [773, 120] width 760 height 27
paste input "Q&A’s - The 'Aqeedah of Imām ibn Qudamah al-MaqdasīAbdulilah Lahmami"
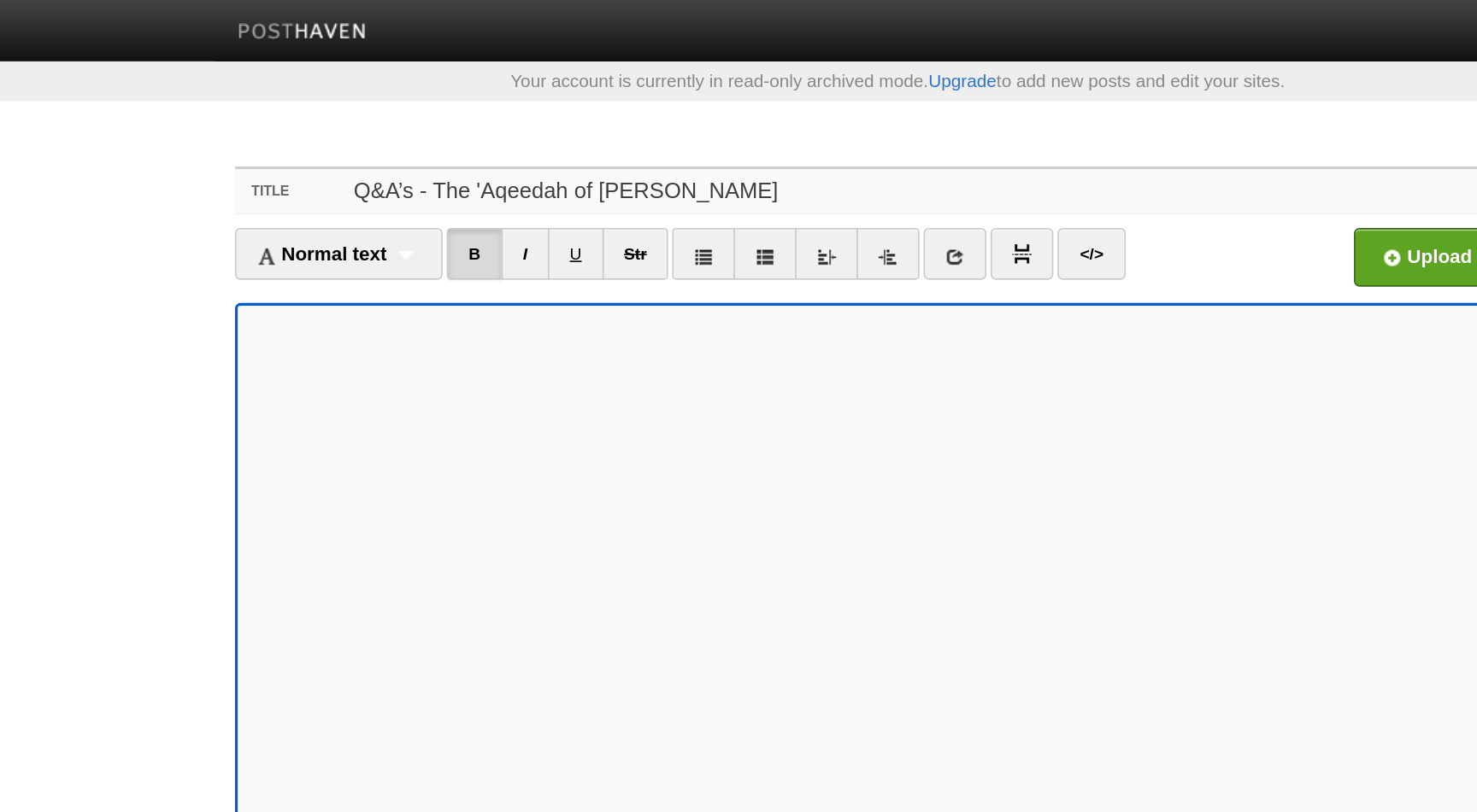
click at [745, 120] on input "Q&A’s - The 'Aqeedah of Imām ibn Qudamah al-MaqdasīAbdulilah Lahmami" at bounding box center [773, 120] width 760 height 27
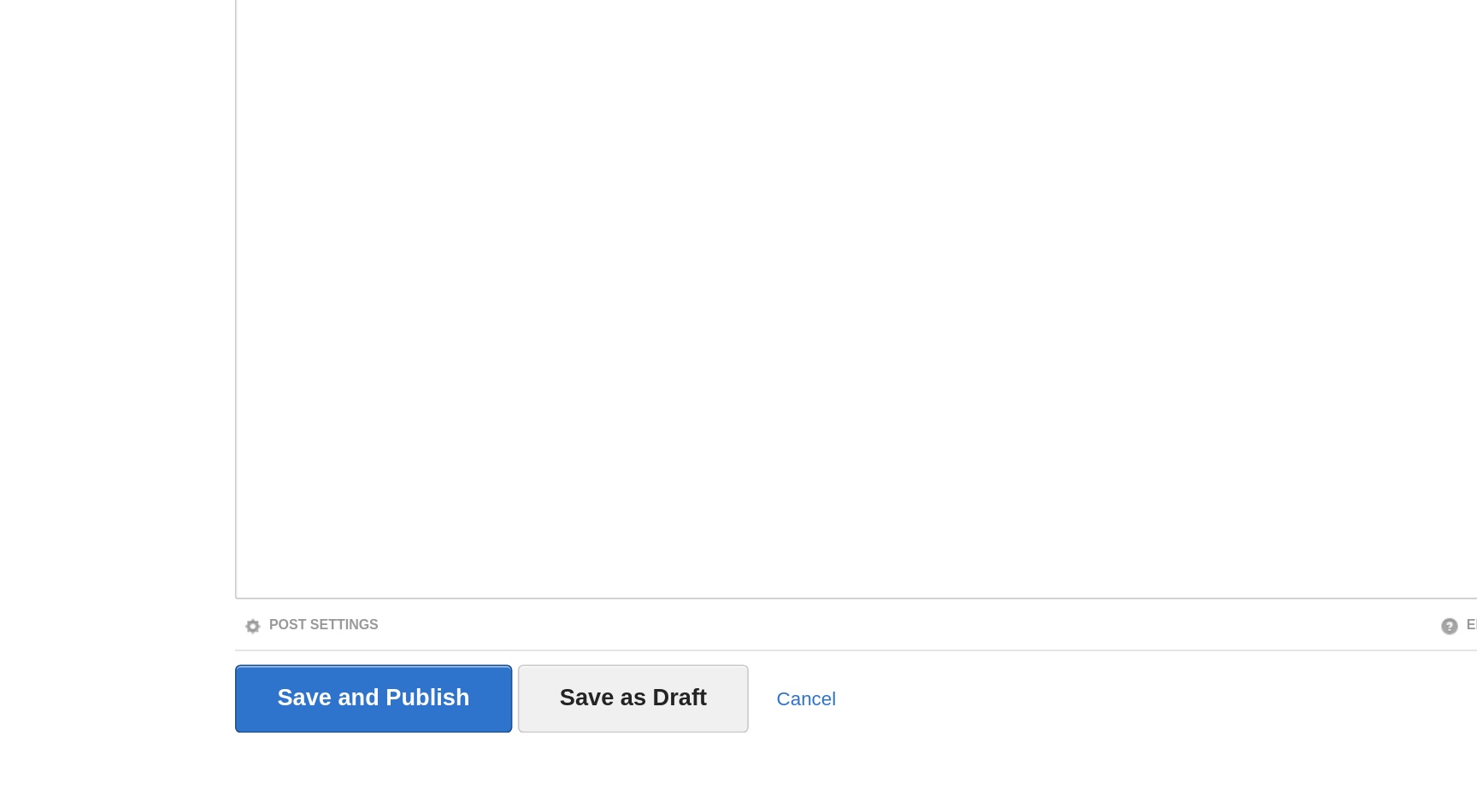
type input "Q&A’s - The 'Aqeedah of [PERSON_NAME]"
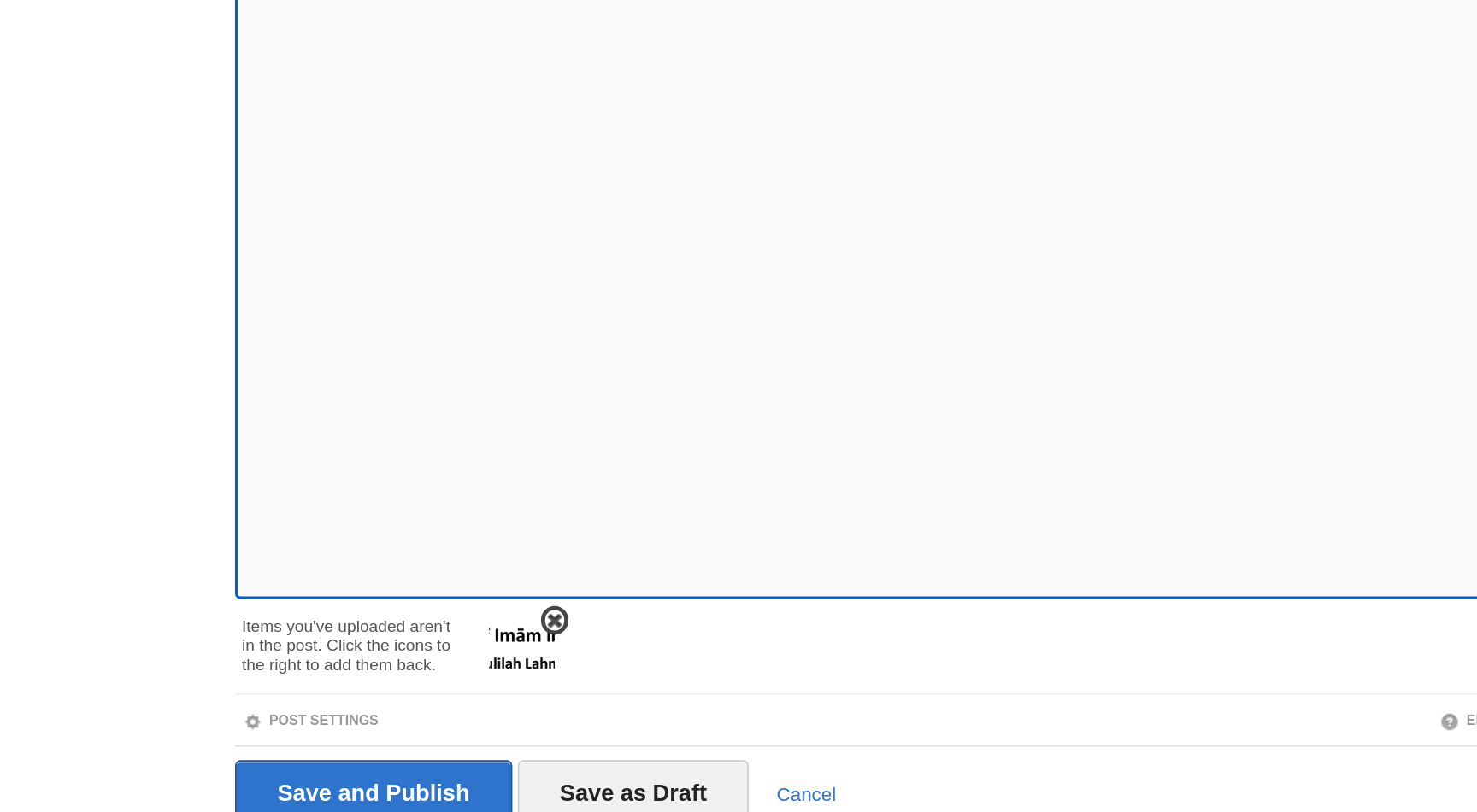
click at [523, 611] on span at bounding box center [523, 613] width 12 height 12
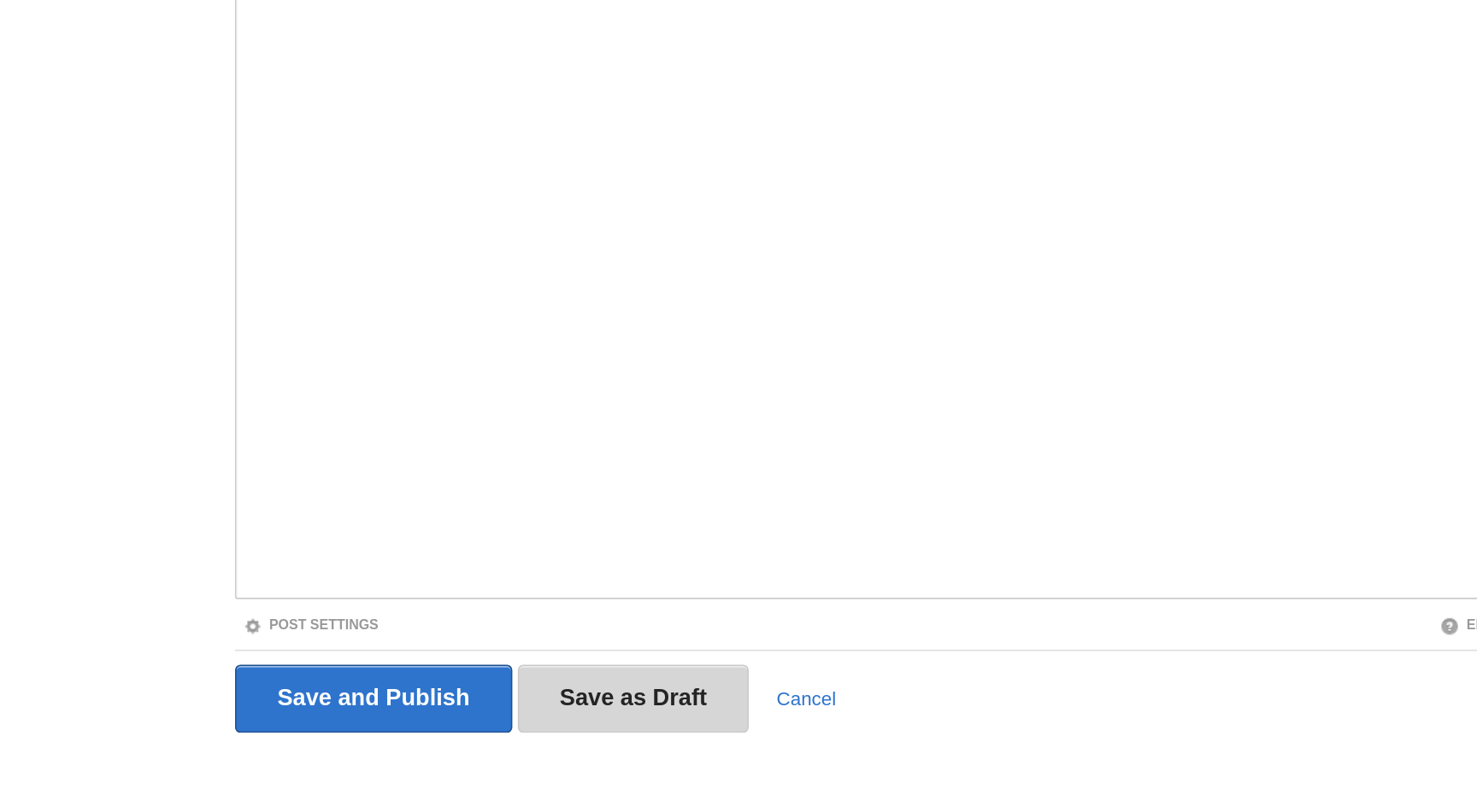
click at [627, 656] on input "Save as Draft" at bounding box center [573, 662] width 145 height 42
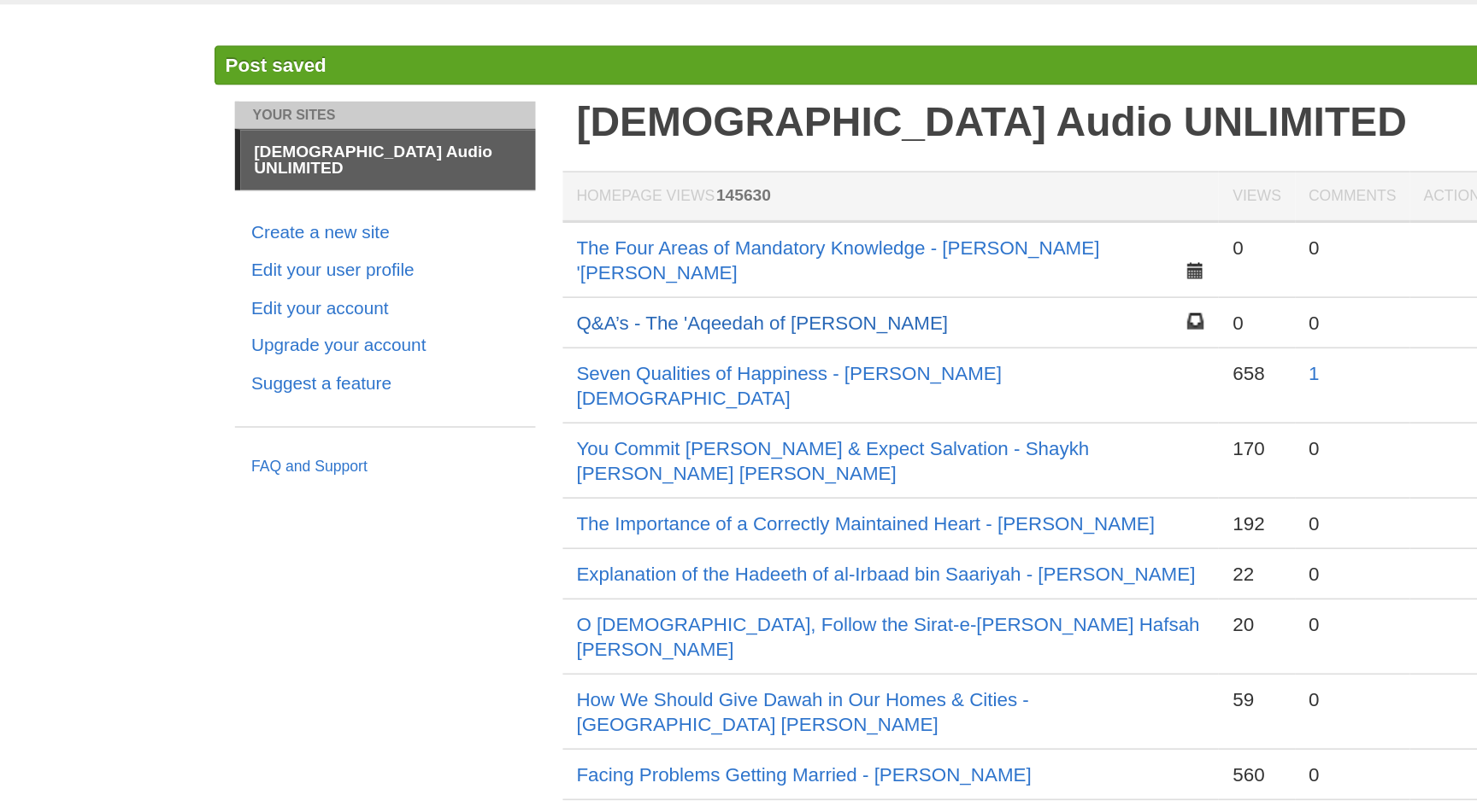
click at [634, 256] on link "Q&A’s - The 'Aqeedah of [PERSON_NAME]" at bounding box center [654, 262] width 232 height 14
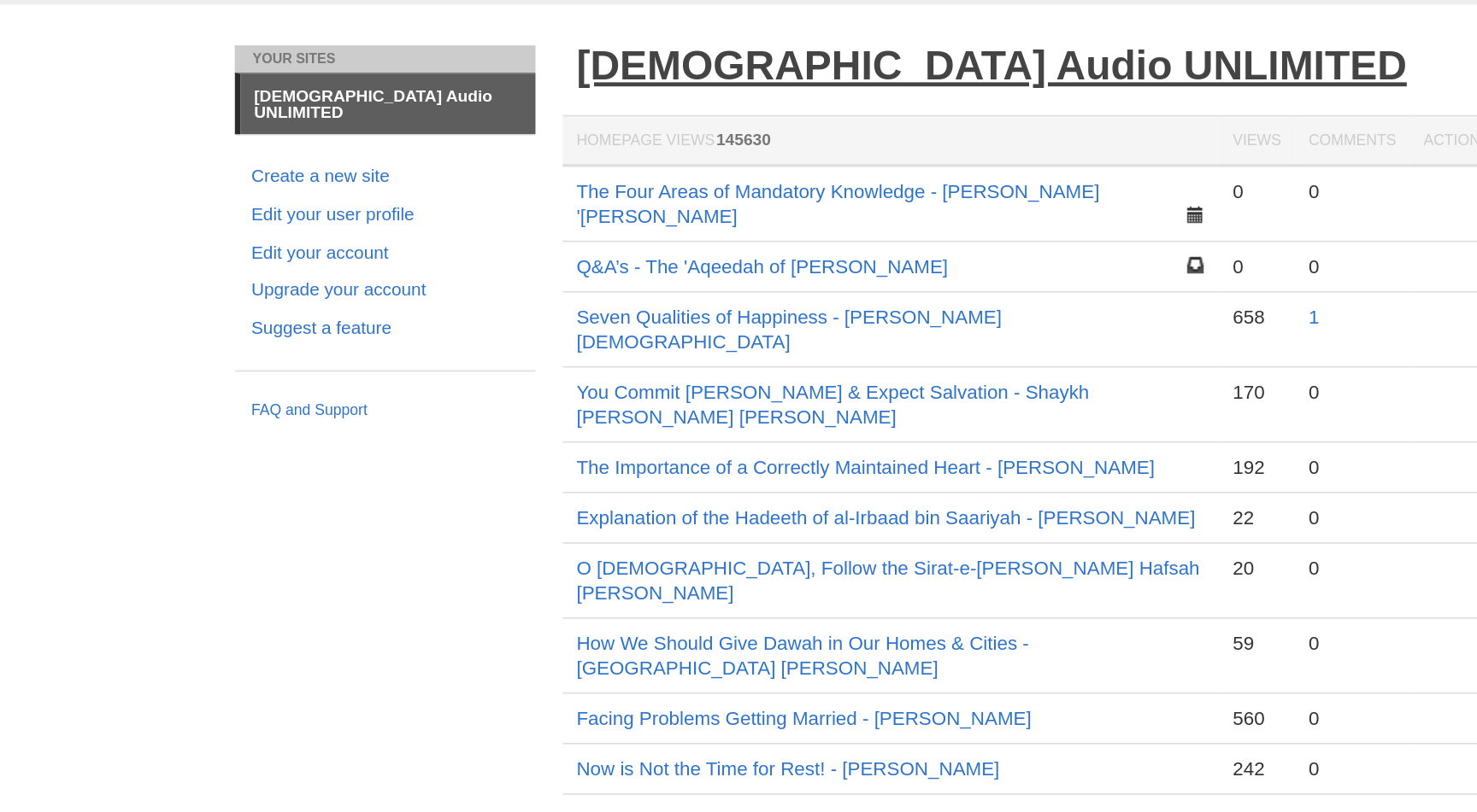
click at [653, 107] on link "[DEMOGRAPHIC_DATA] Audio UNLIMITED" at bounding box center [797, 101] width 520 height 28
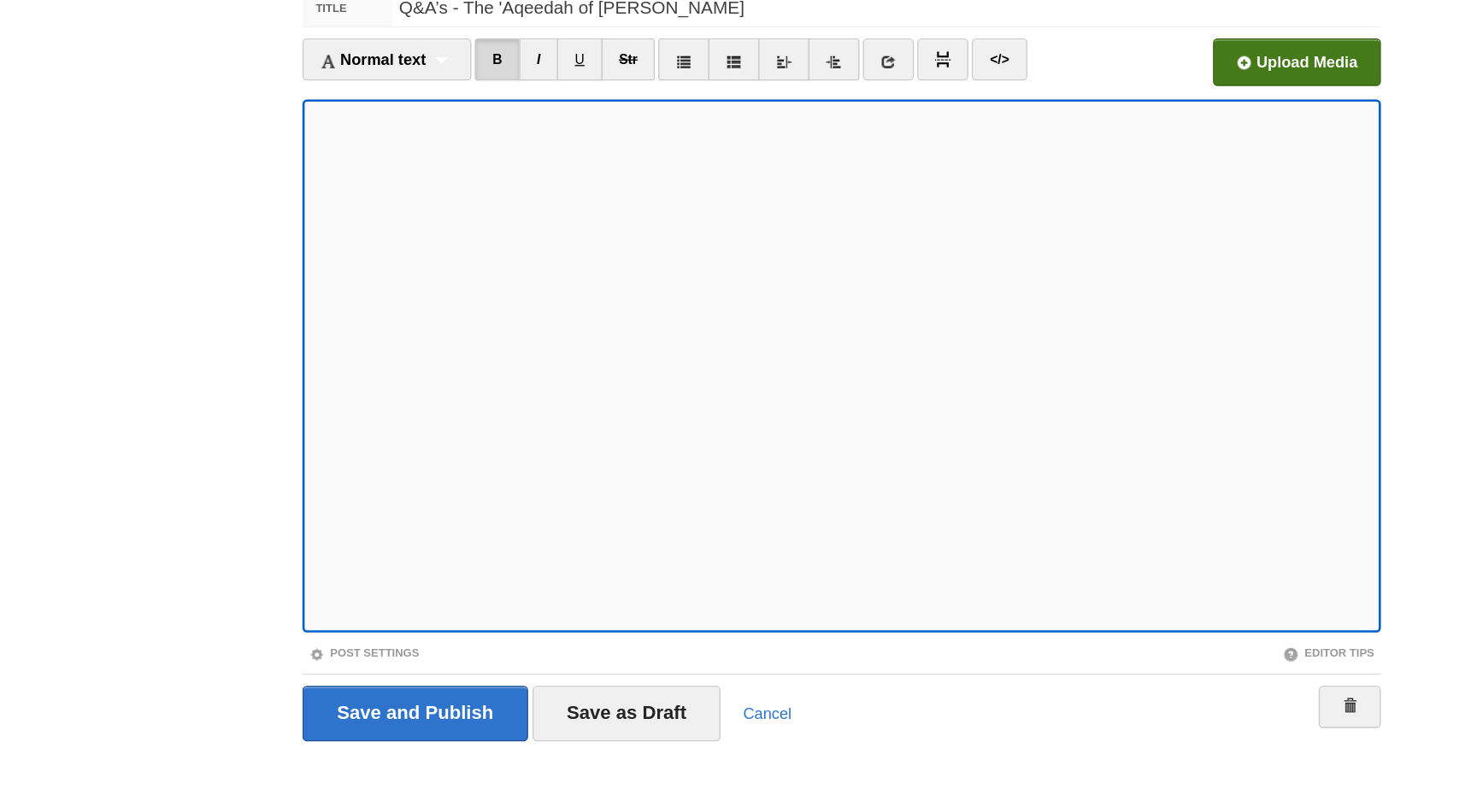
click at [1067, 156] on input "file" at bounding box center [572, 166] width 1294 height 87
click at [1059, 162] on input "file" at bounding box center [572, 166] width 1294 height 87
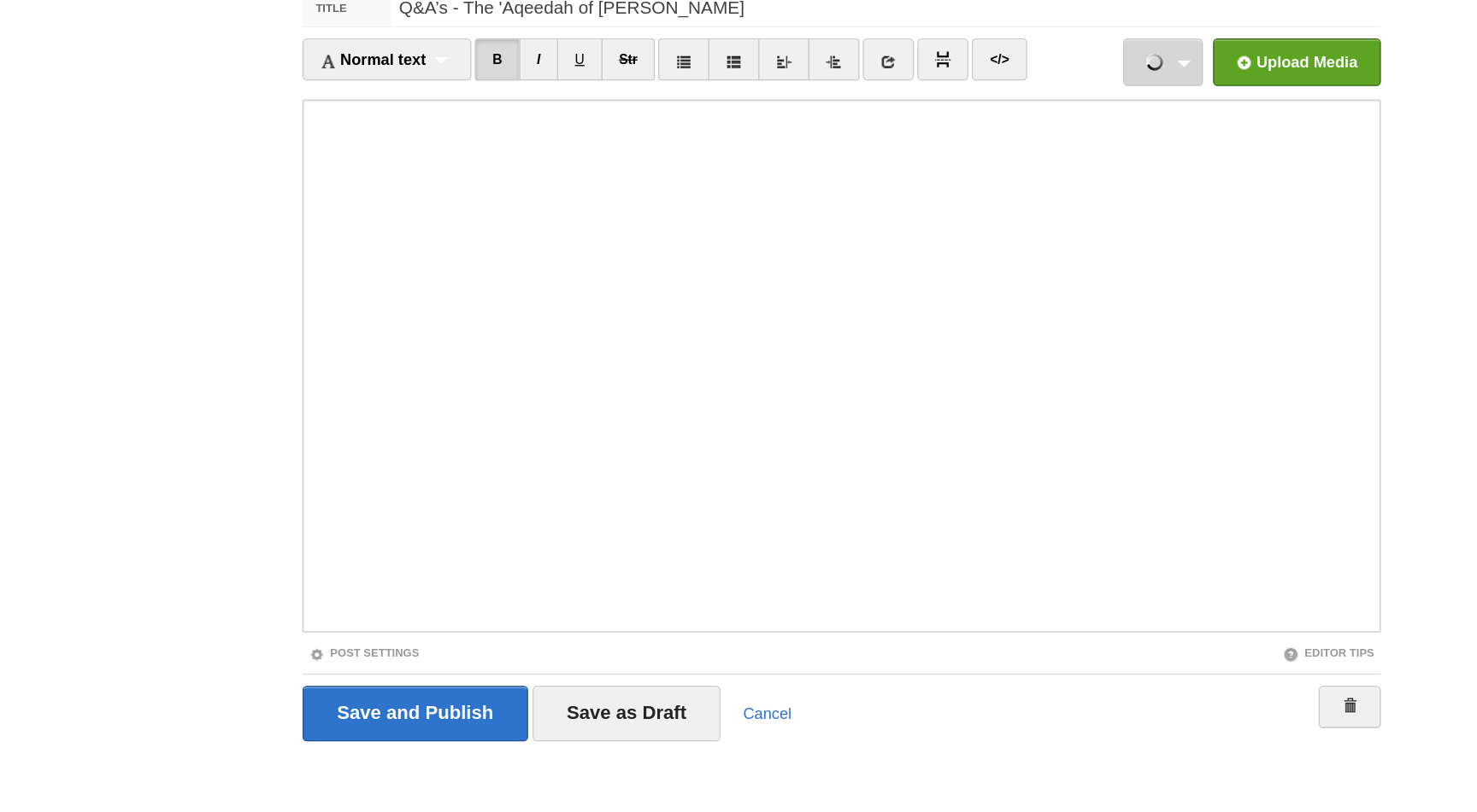
click at [1001, 167] on link "1 - Be Patient with Non-Muslim Parents.mp3 951.31 KB Cancel" at bounding box center [985, 160] width 61 height 37
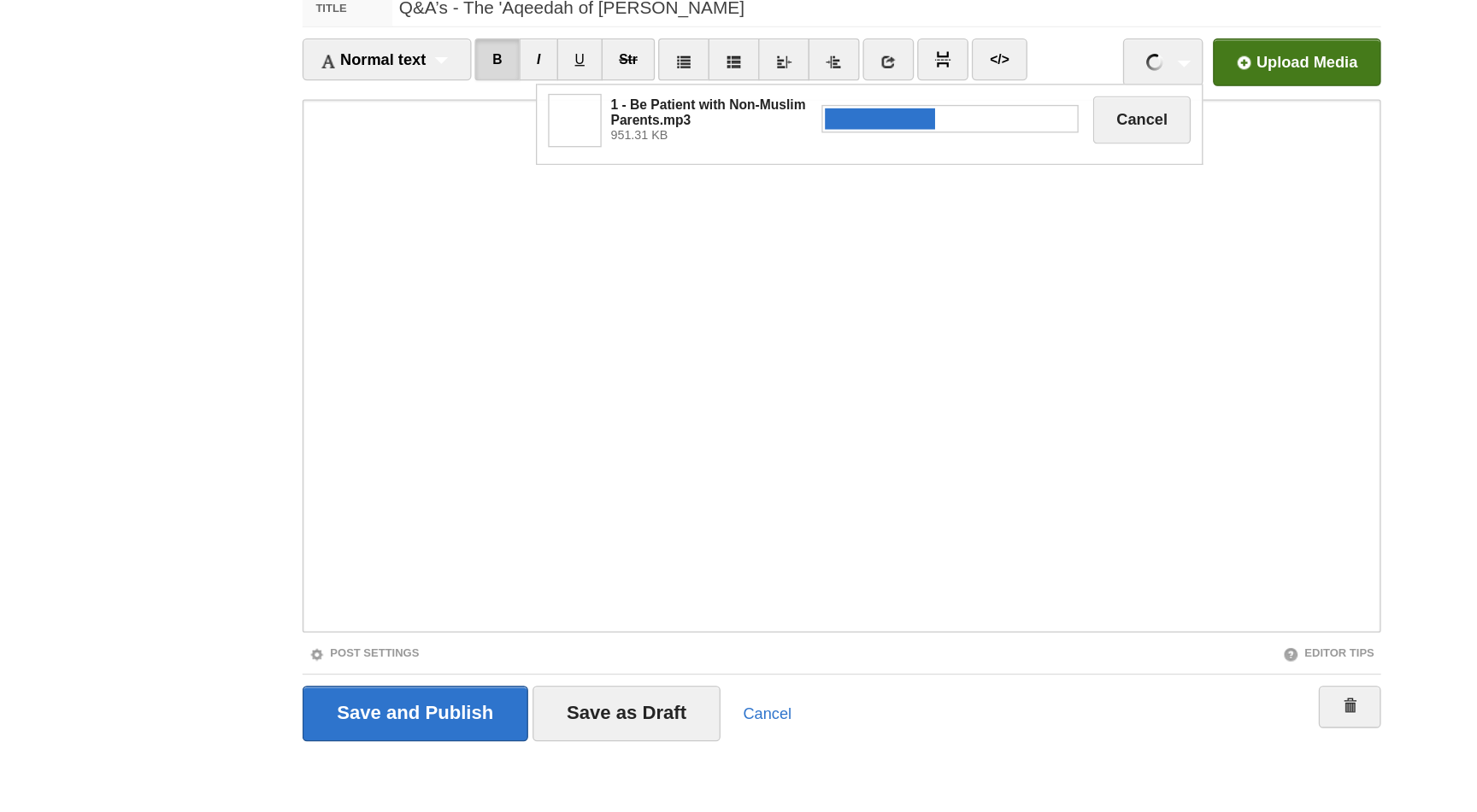
click at [1090, 153] on input "file" at bounding box center [572, 166] width 1294 height 87
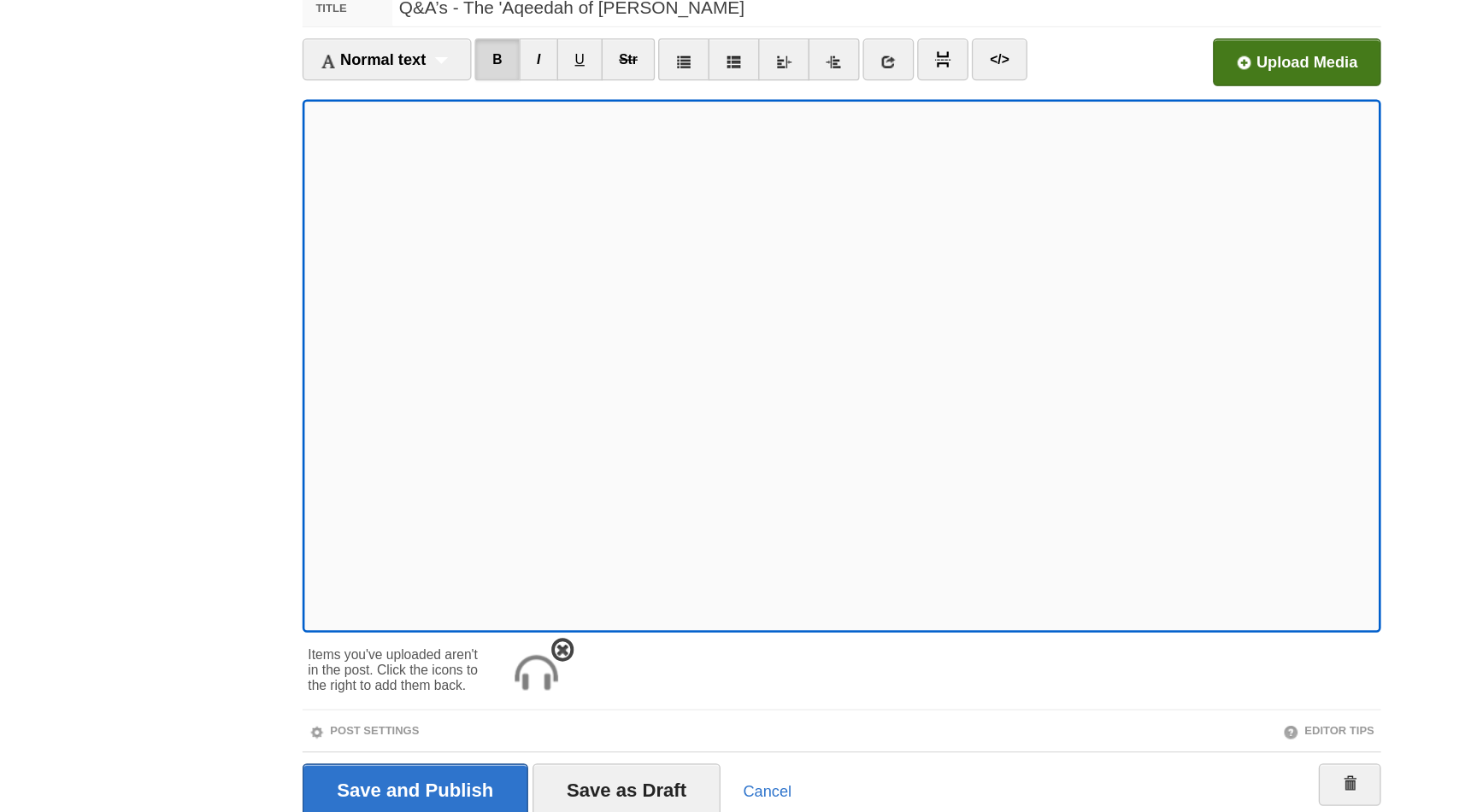
click at [512, 631] on img at bounding box center [503, 631] width 41 height 41
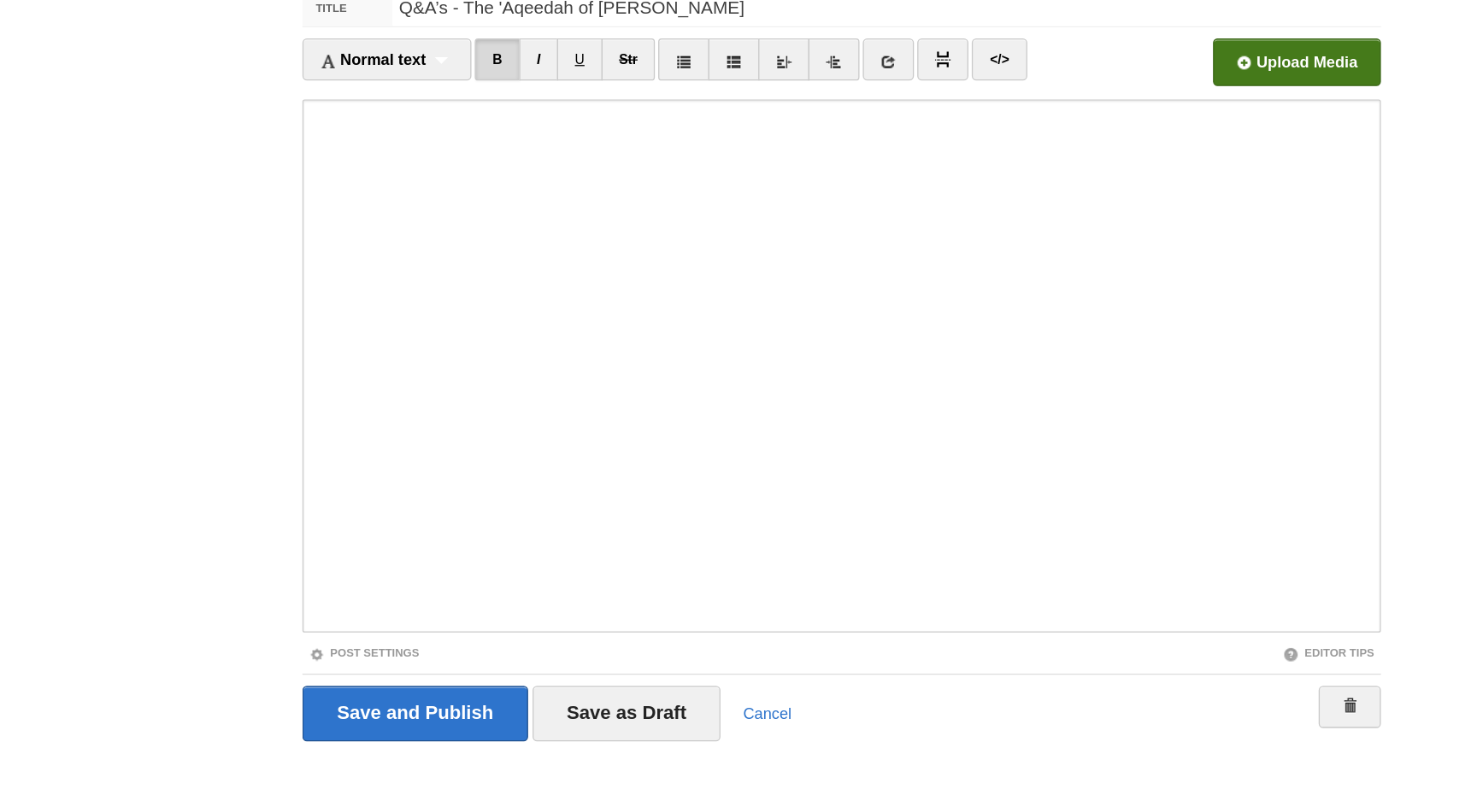
click at [1100, 163] on input "file" at bounding box center [572, 166] width 1294 height 87
click at [1034, 158] on input "file" at bounding box center [572, 166] width 1294 height 87
click at [1085, 168] on input "file" at bounding box center [572, 166] width 1294 height 87
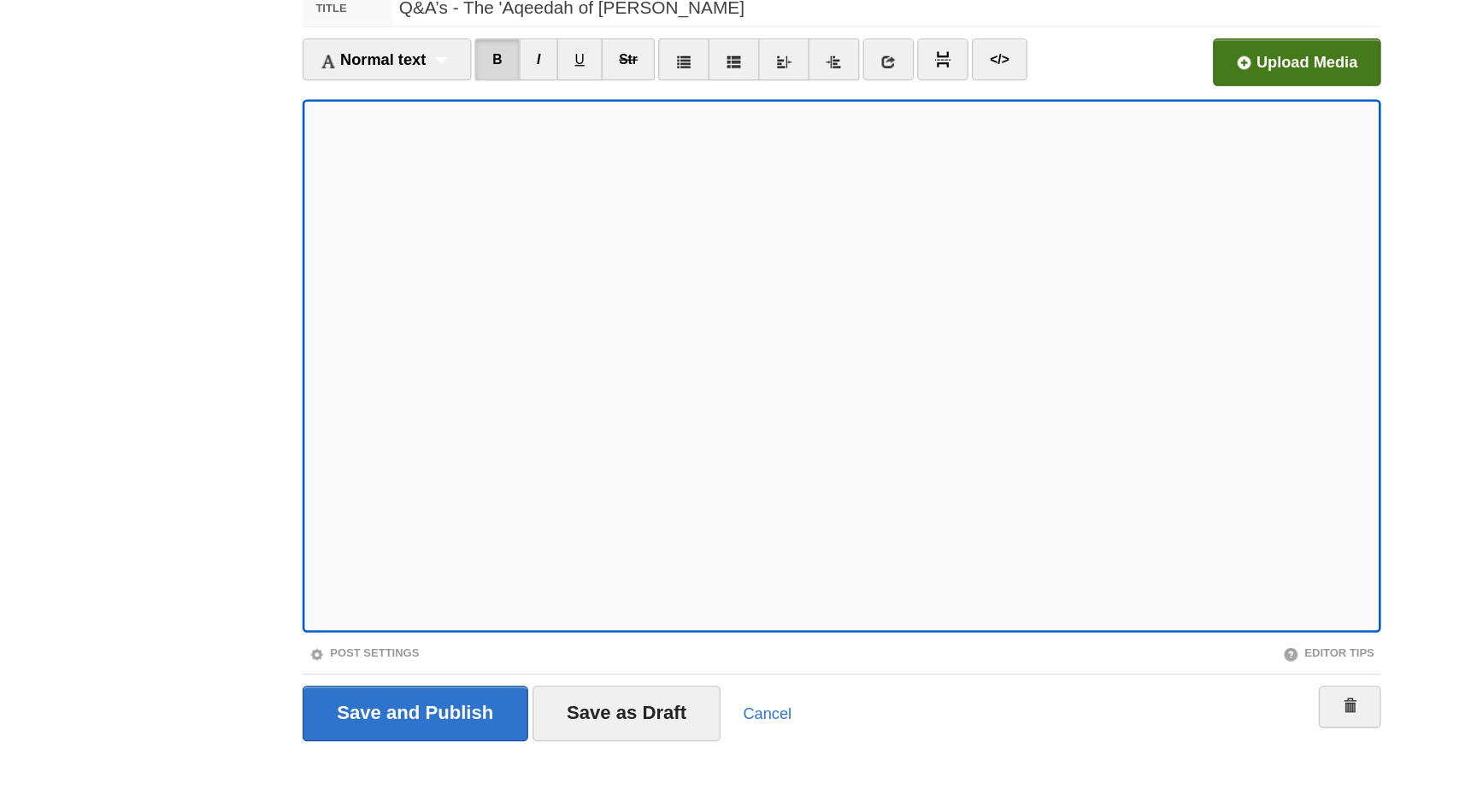
click at [1075, 164] on input "file" at bounding box center [572, 166] width 1294 height 87
click at [1089, 159] on input "file" at bounding box center [572, 166] width 1294 height 87
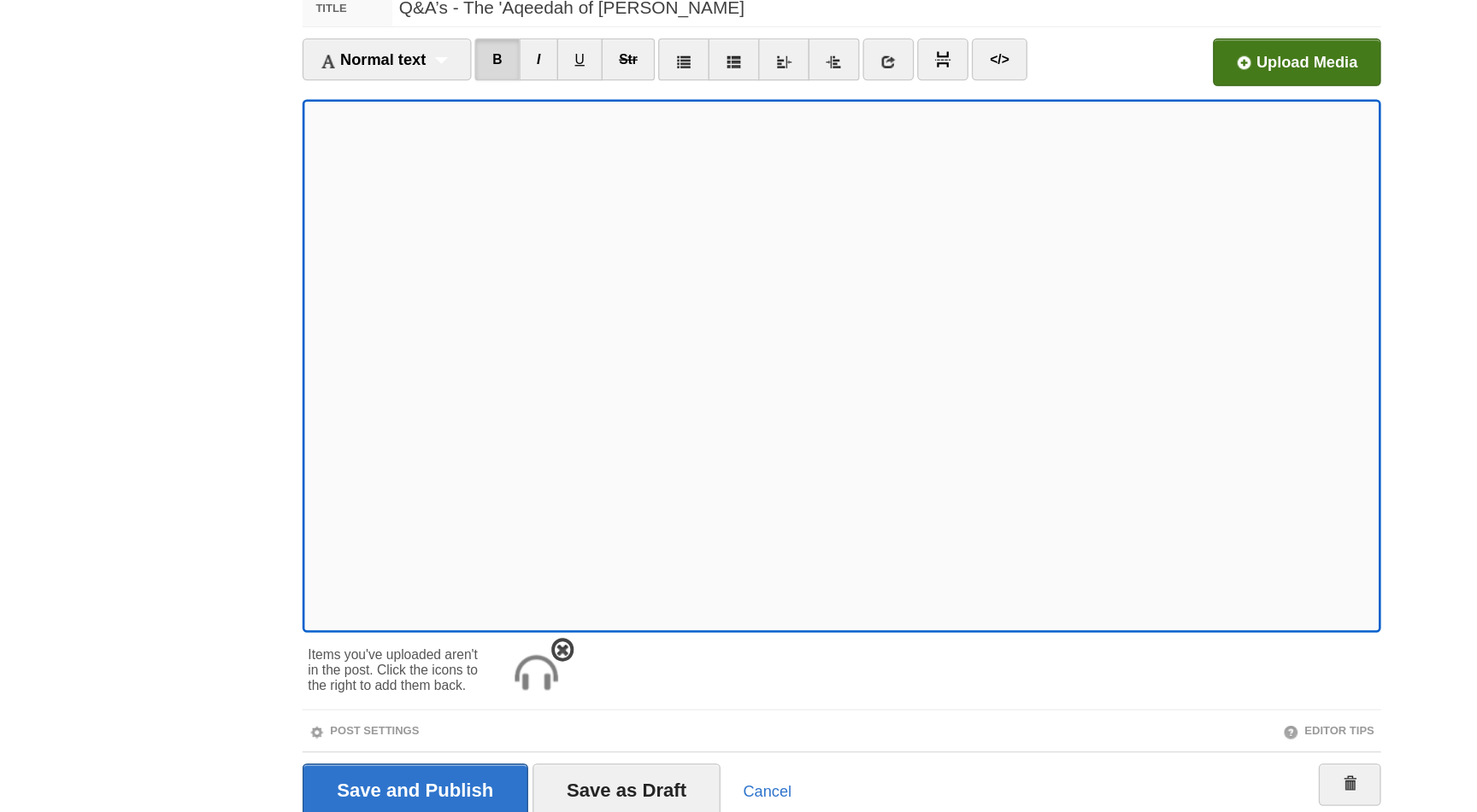
click at [500, 628] on img at bounding box center [503, 631] width 41 height 41
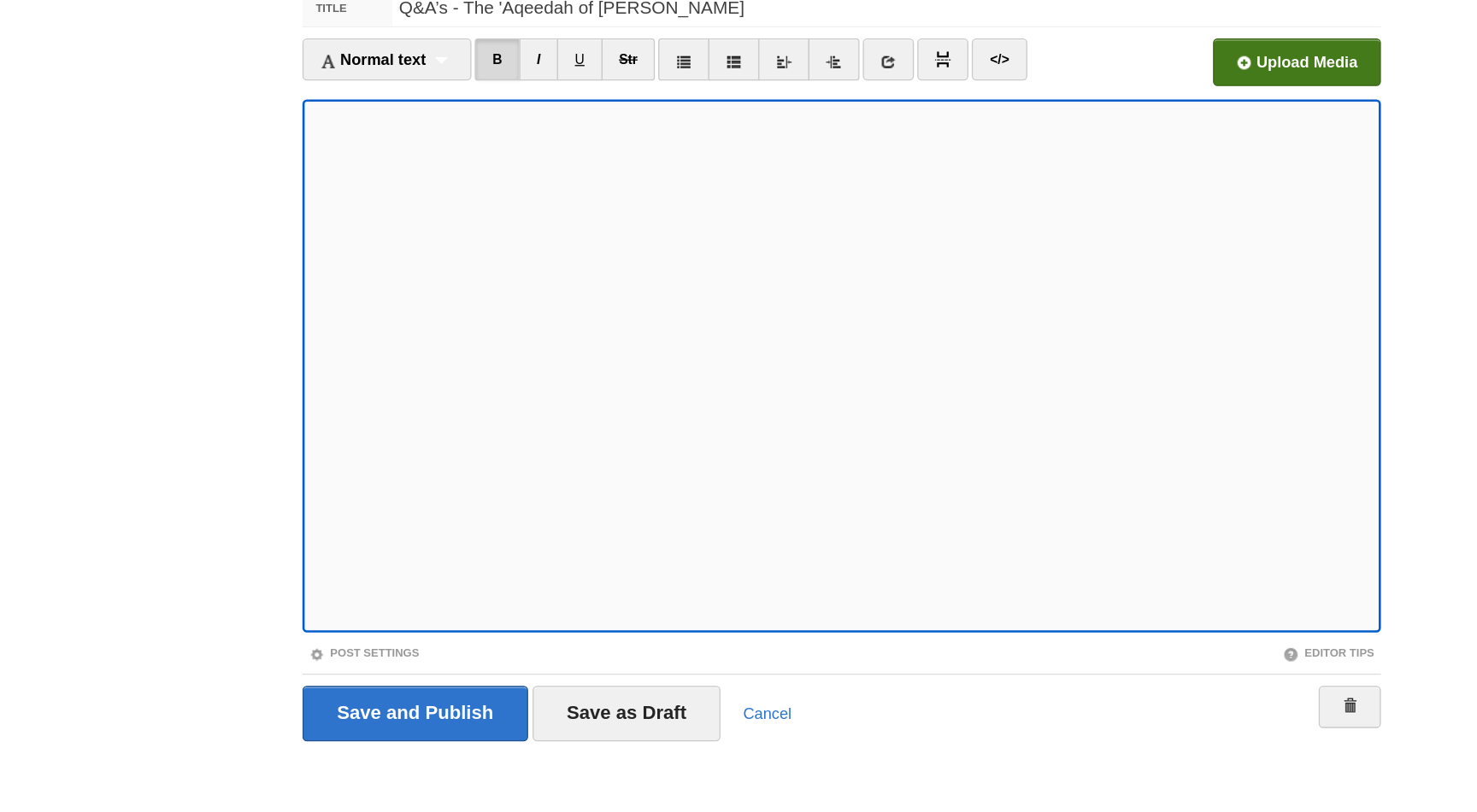
click at [1075, 155] on input "file" at bounding box center [572, 166] width 1294 height 87
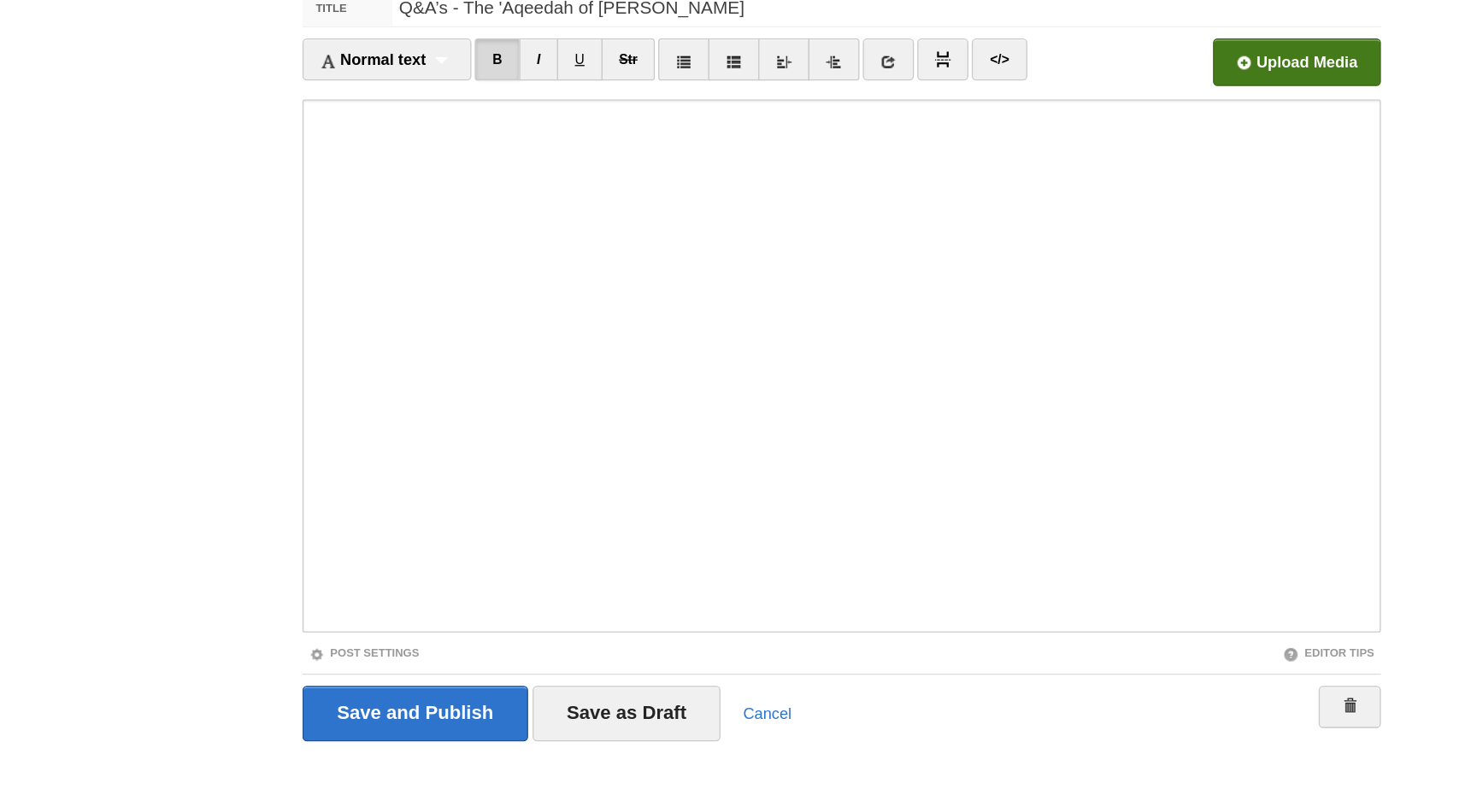
click at [1078, 154] on input "file" at bounding box center [572, 166] width 1294 height 87
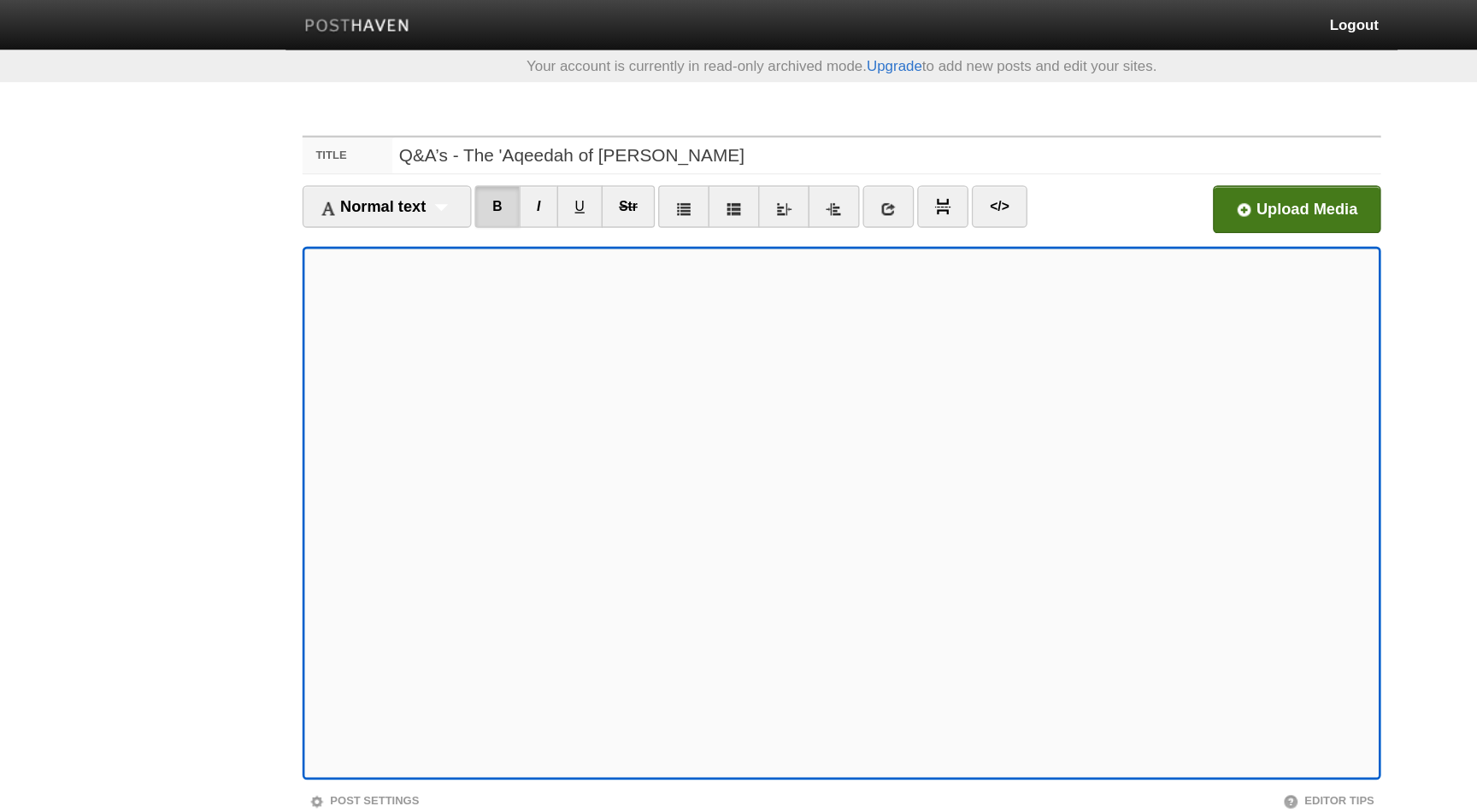
click at [1092, 149] on input "file" at bounding box center [572, 166] width 1294 height 87
click at [1050, 174] on input "file" at bounding box center [572, 166] width 1294 height 87
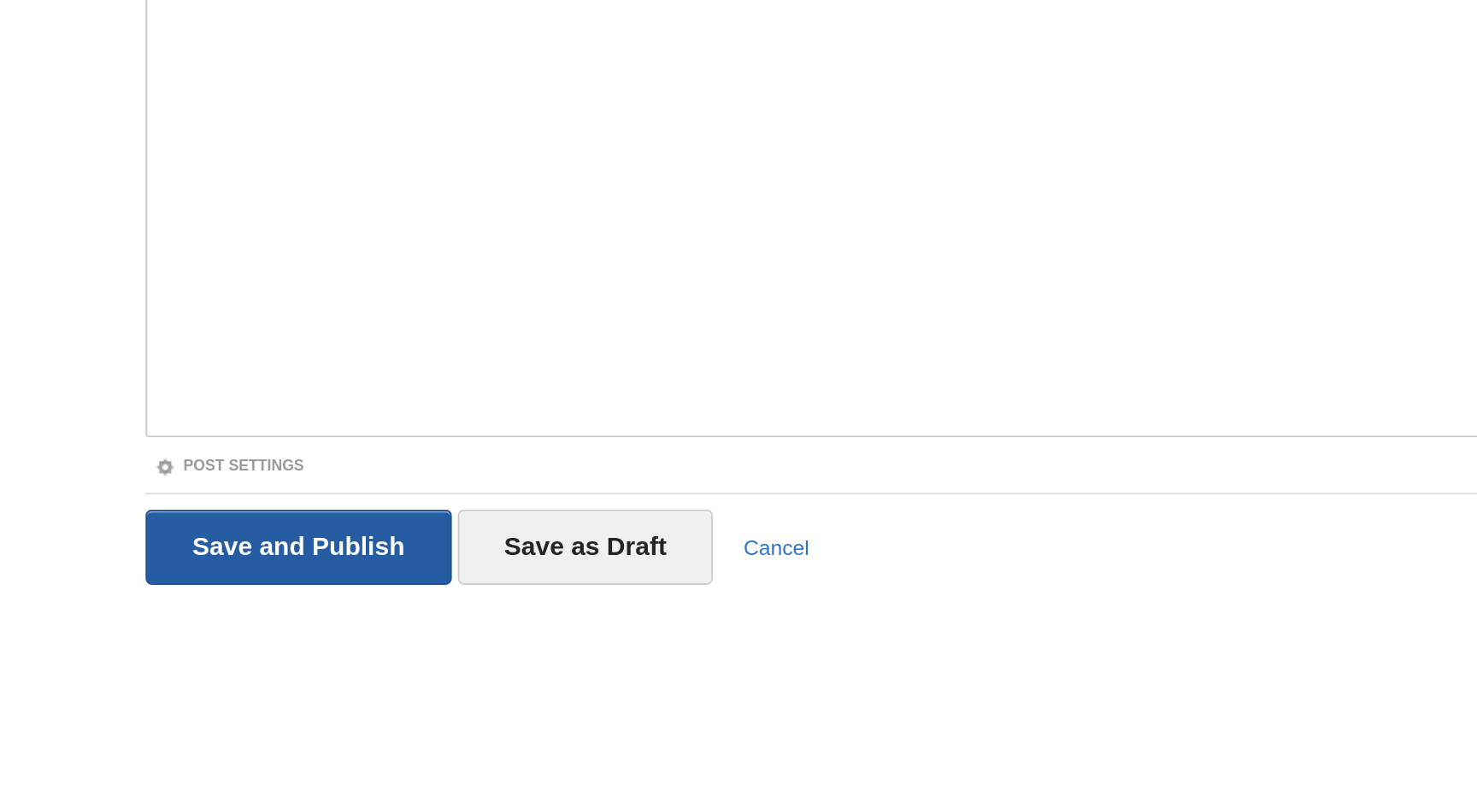
click at [456, 658] on input "Save and Publish" at bounding box center [411, 662] width 174 height 42
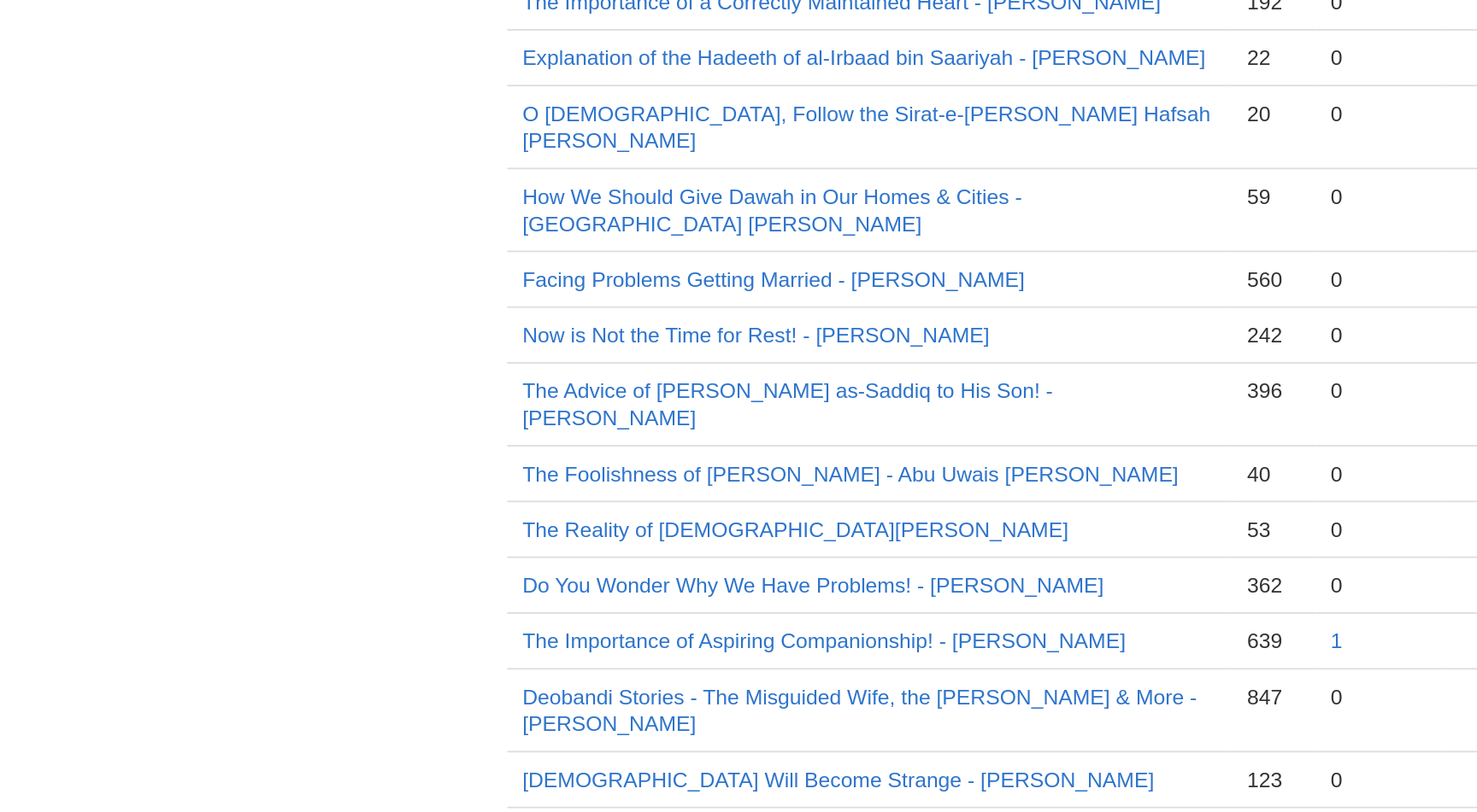
scroll to position [34, 0]
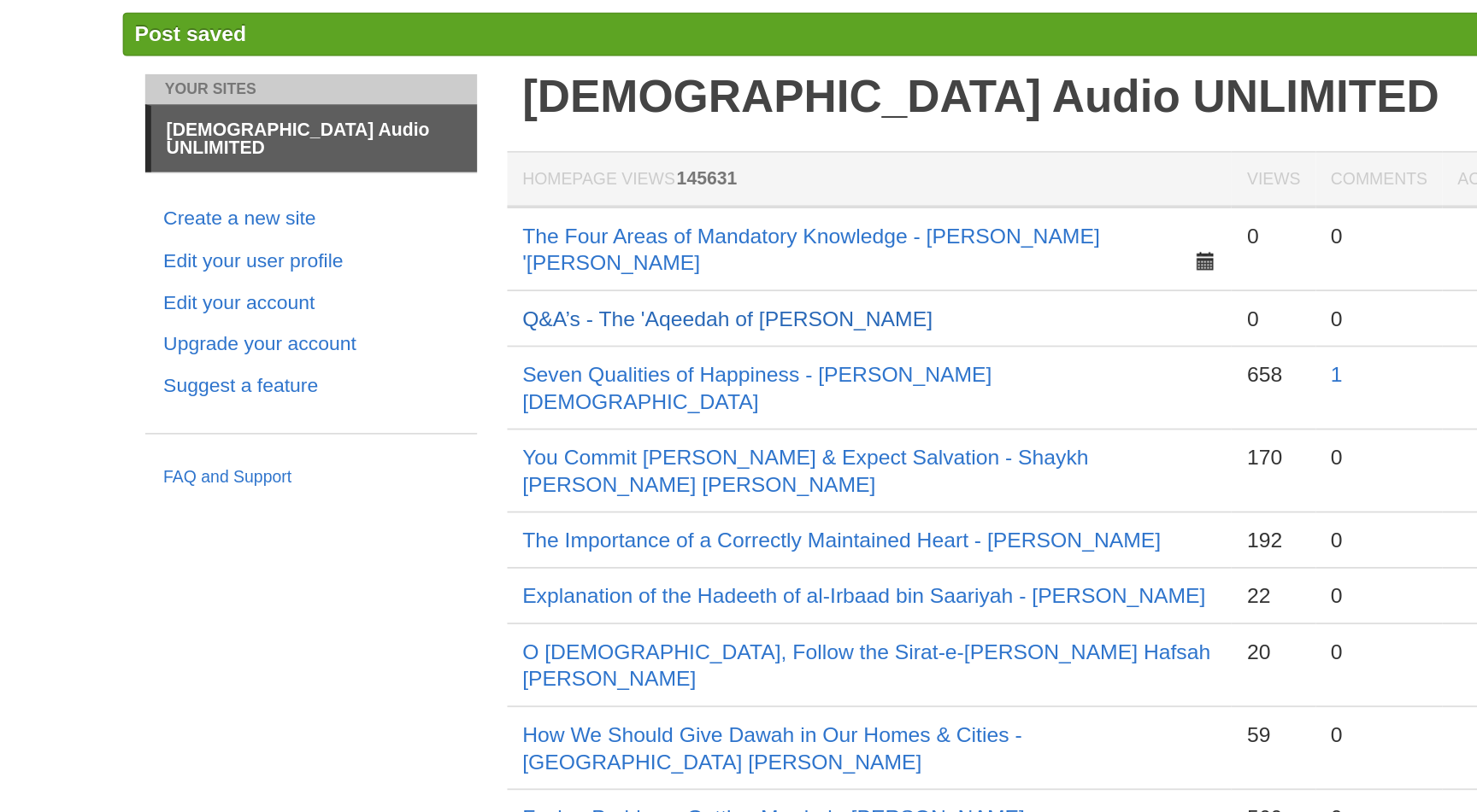
click at [613, 221] on link "Q&A’s - The 'Aqeedah of [PERSON_NAME]" at bounding box center [654, 228] width 232 height 14
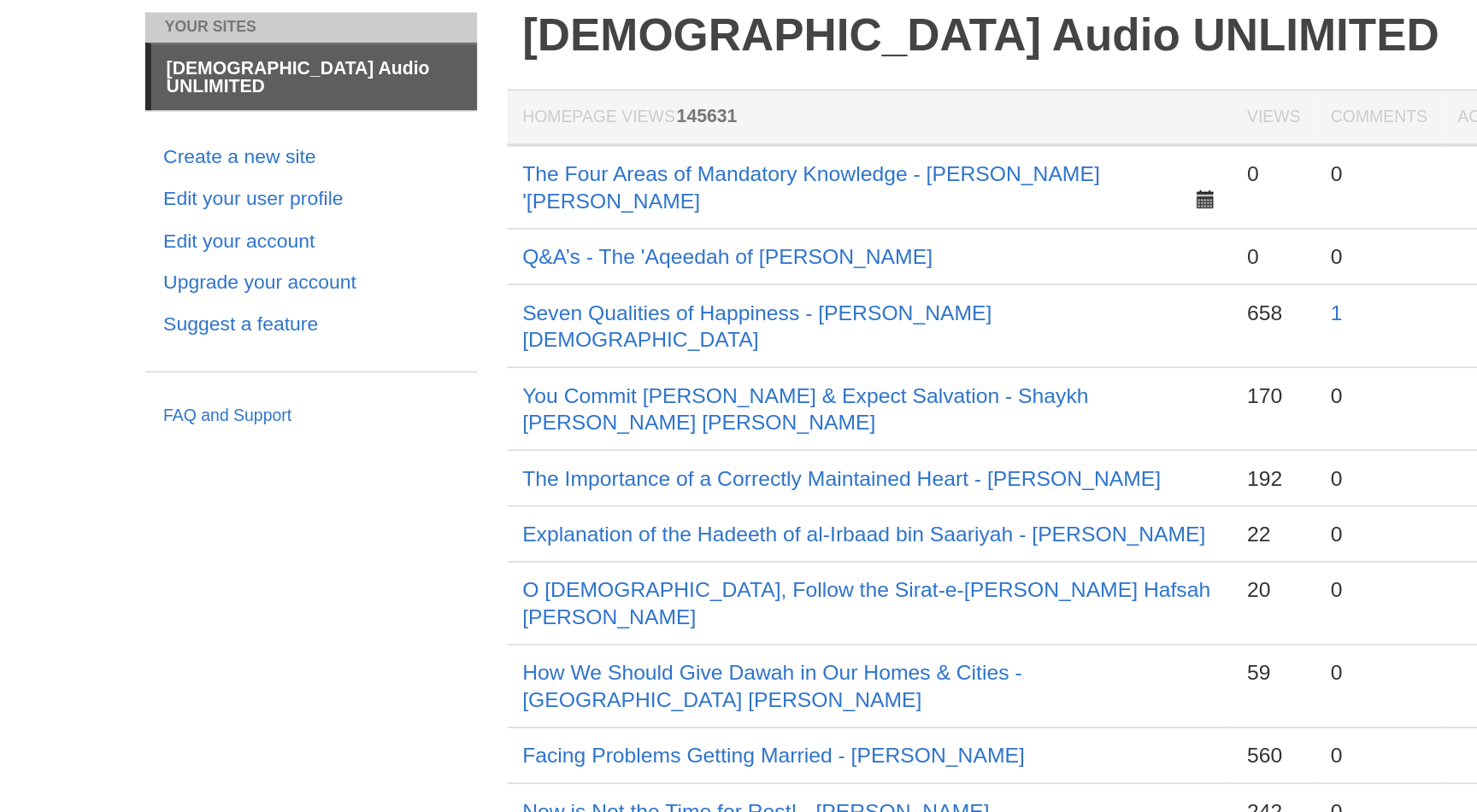
drag, startPoint x: 605, startPoint y: 194, endPoint x: 530, endPoint y: 176, distance: 77.1
click at [530, 177] on td "Q&A’s - The 'Aqeedah of [PERSON_NAME]" at bounding box center [733, 193] width 410 height 32
click at [660, 186] on link "Q&A’s - The 'Aqeedah of [PERSON_NAME]" at bounding box center [654, 193] width 232 height 14
